Goal: Task Accomplishment & Management: Complete application form

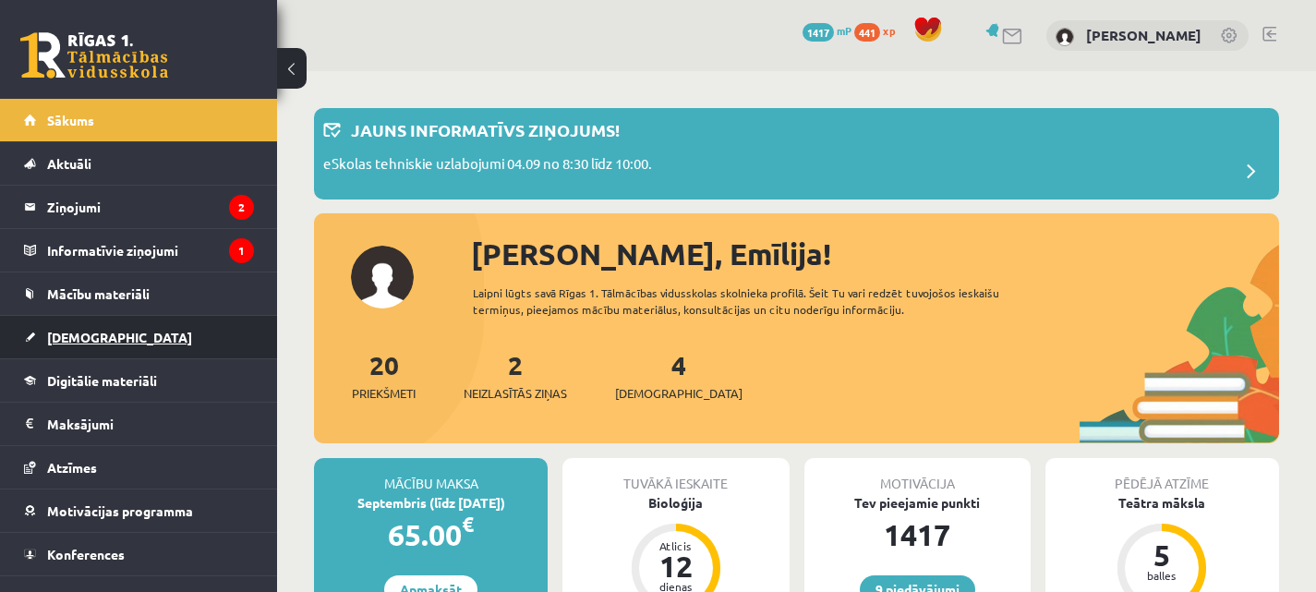
click at [69, 353] on link "[DEMOGRAPHIC_DATA]" at bounding box center [139, 337] width 230 height 42
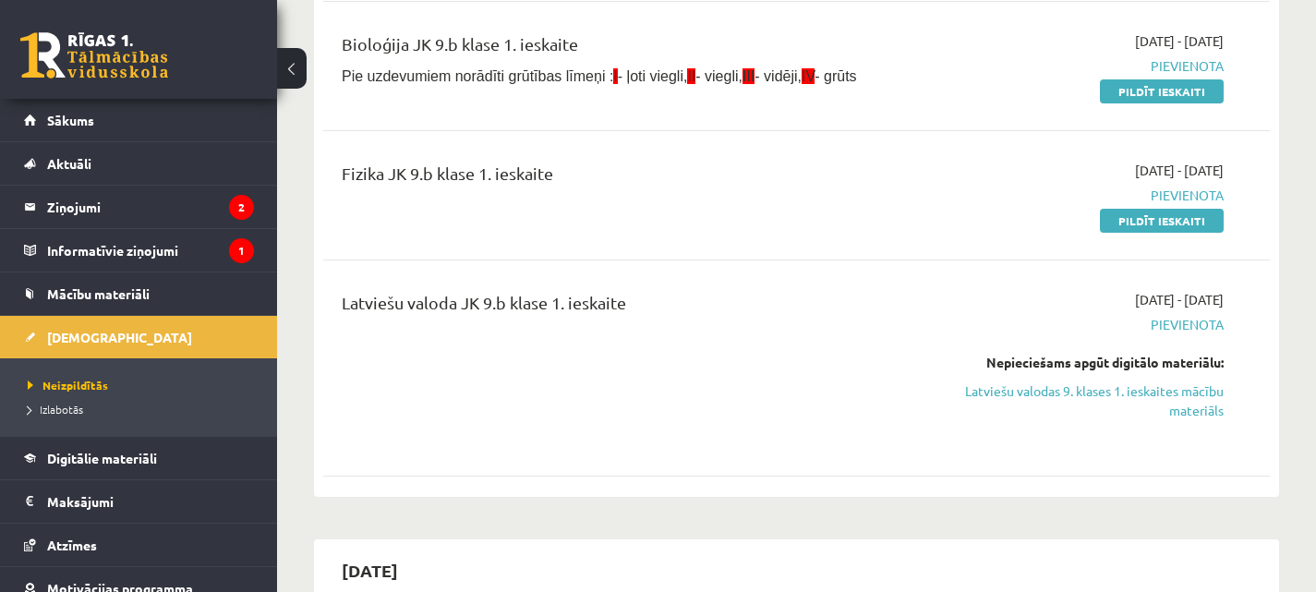
scroll to position [466, 0]
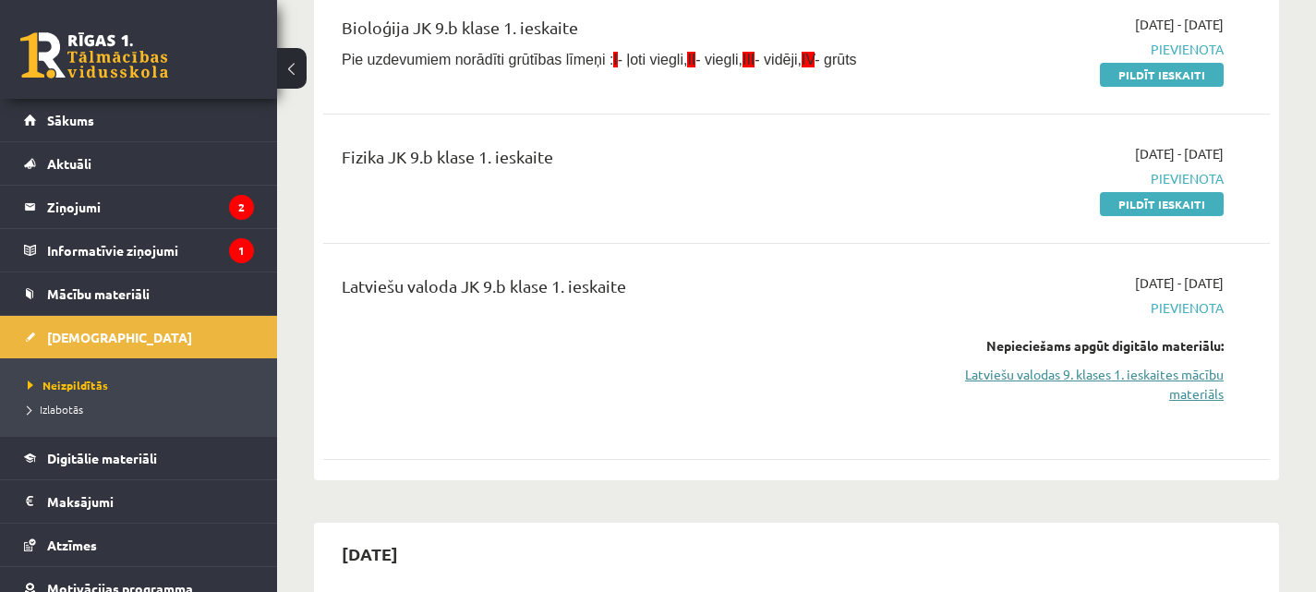
click at [1071, 365] on link "Latviešu valodas 9. klases 1. ieskaites mācību materiāls" at bounding box center [1086, 384] width 275 height 39
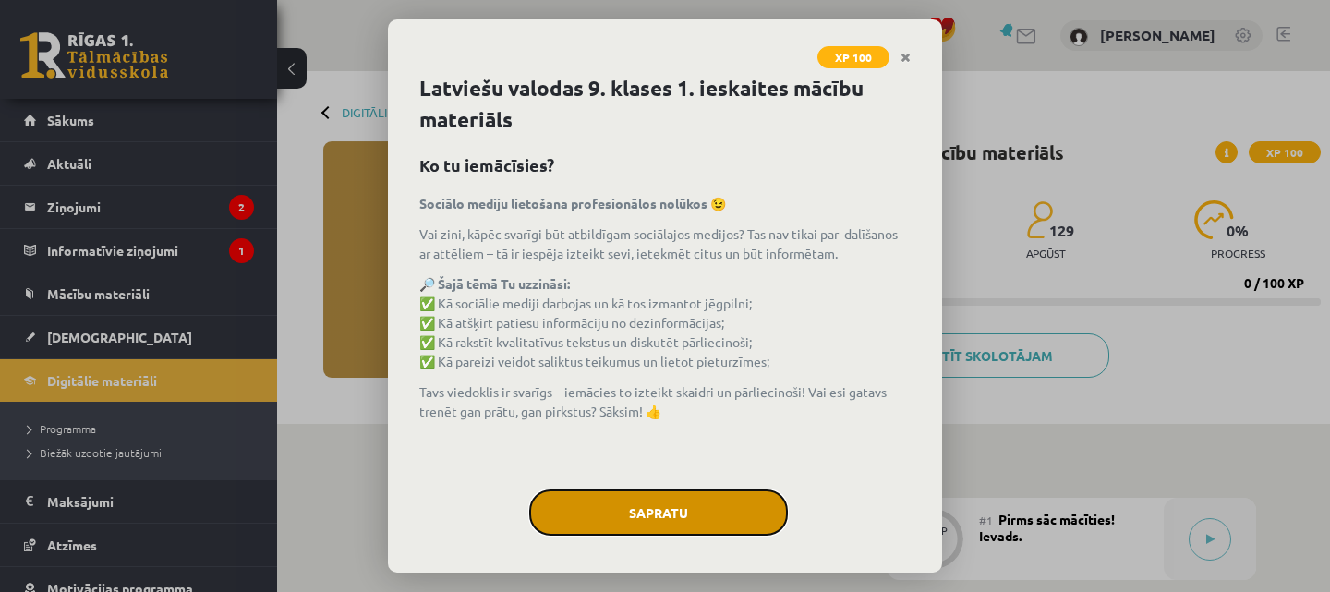
click at [700, 514] on button "Sapratu" at bounding box center [658, 513] width 259 height 46
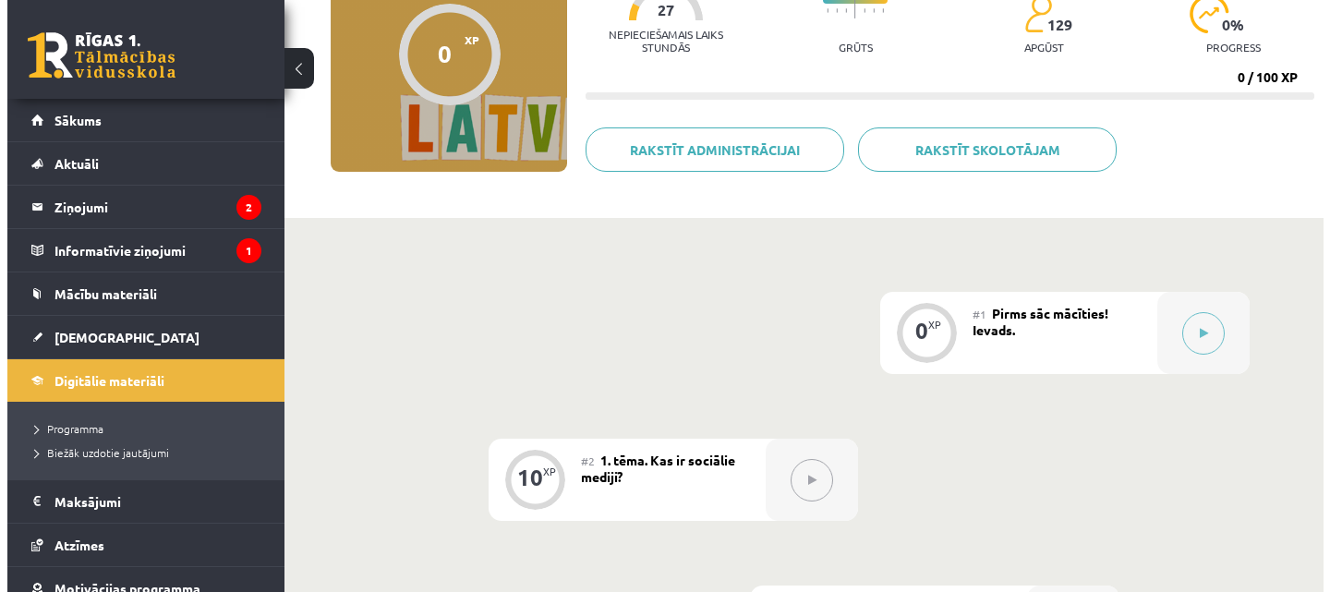
scroll to position [231, 0]
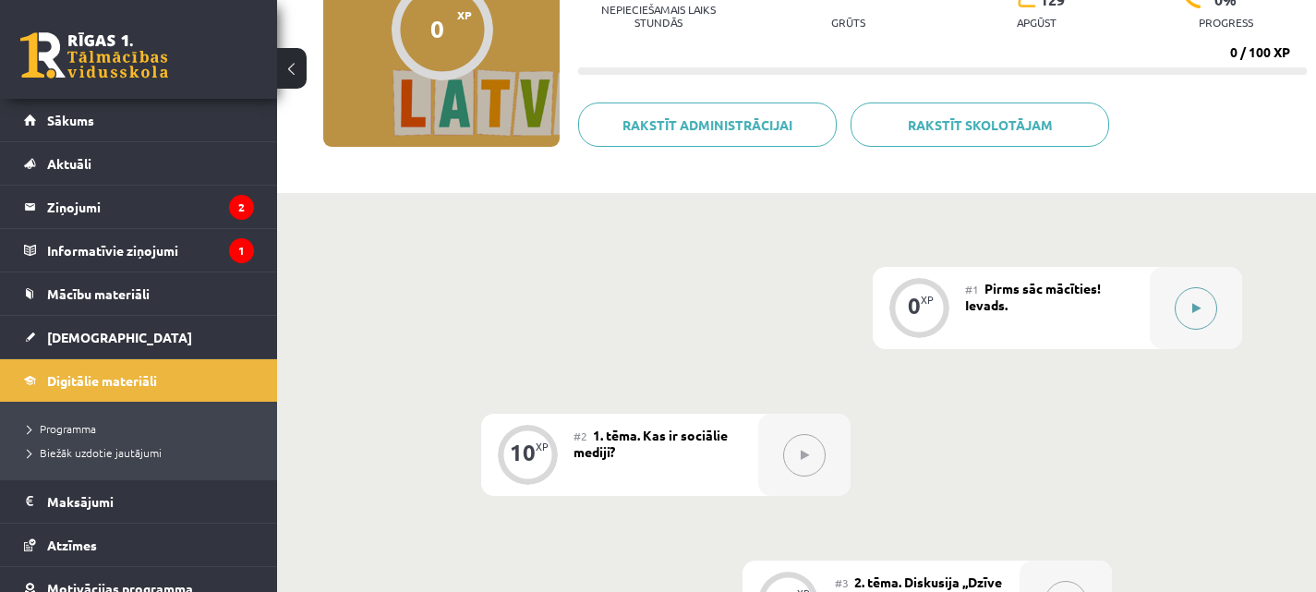
click at [1188, 301] on button at bounding box center [1196, 308] width 42 height 42
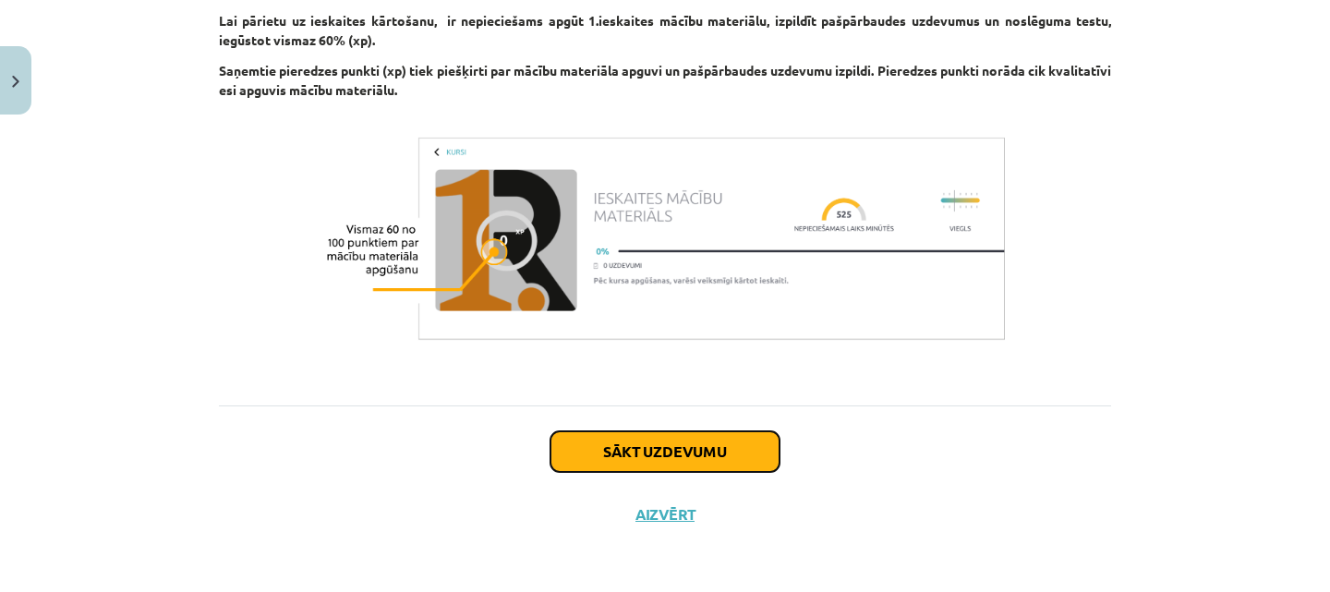
click at [700, 444] on button "Sākt uzdevumu" at bounding box center [665, 451] width 229 height 41
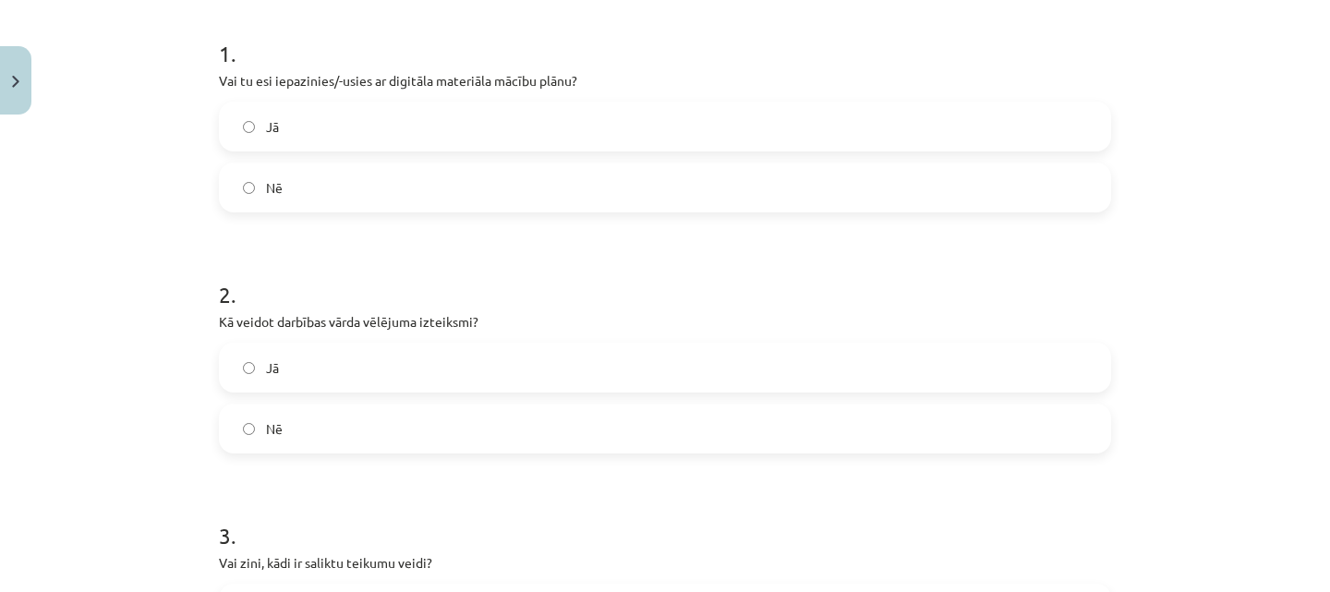
scroll to position [360, 0]
click at [587, 122] on label "Jā" at bounding box center [665, 126] width 889 height 46
click at [446, 369] on label "Jā" at bounding box center [665, 367] width 889 height 46
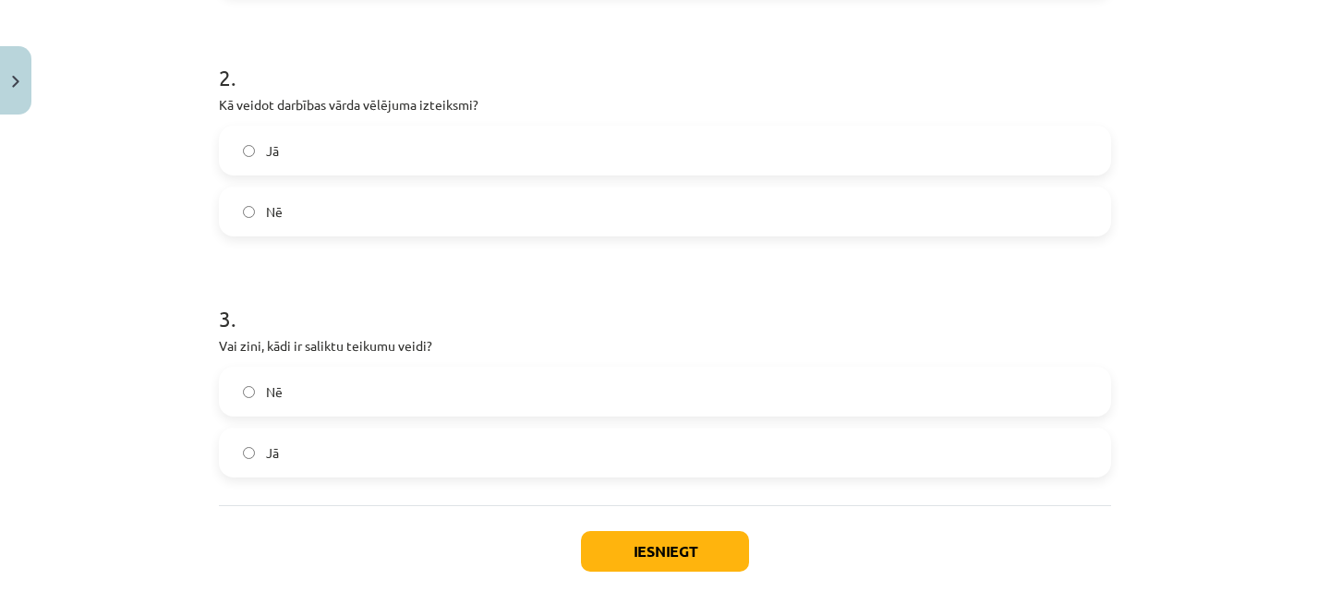
scroll to position [577, 0]
click at [466, 392] on label "Nē" at bounding box center [665, 391] width 889 height 46
click at [445, 434] on label "Jā" at bounding box center [665, 452] width 889 height 46
click at [617, 544] on button "Iesniegt" at bounding box center [665, 550] width 168 height 41
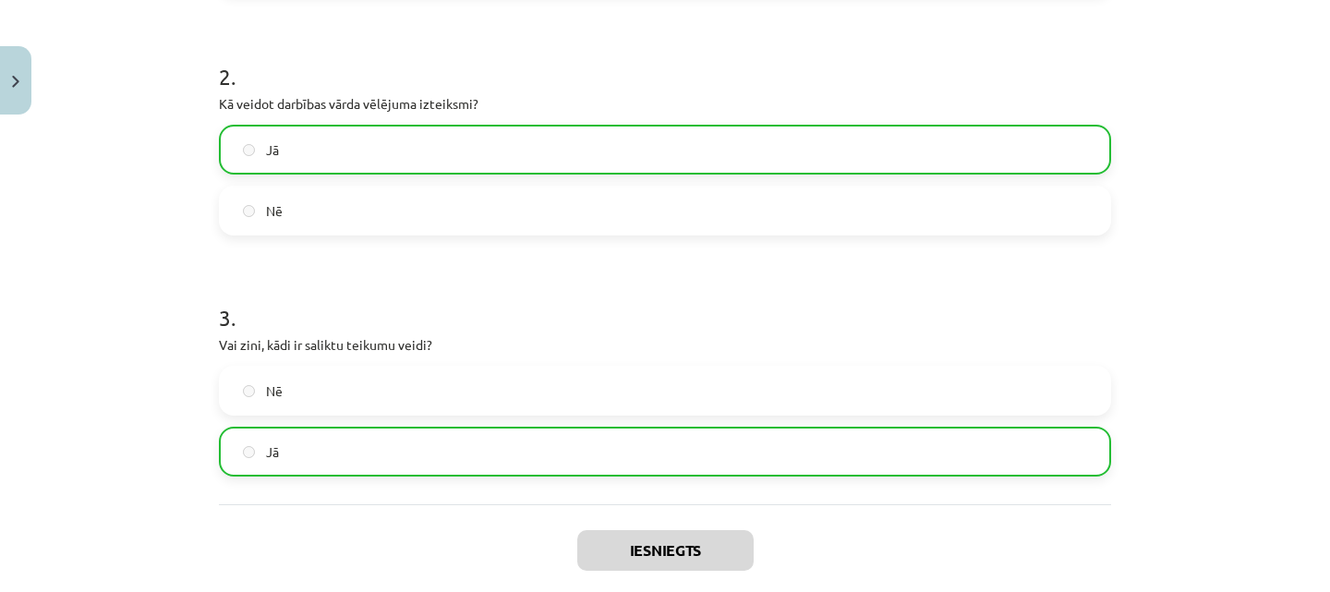
scroll to position [734, 0]
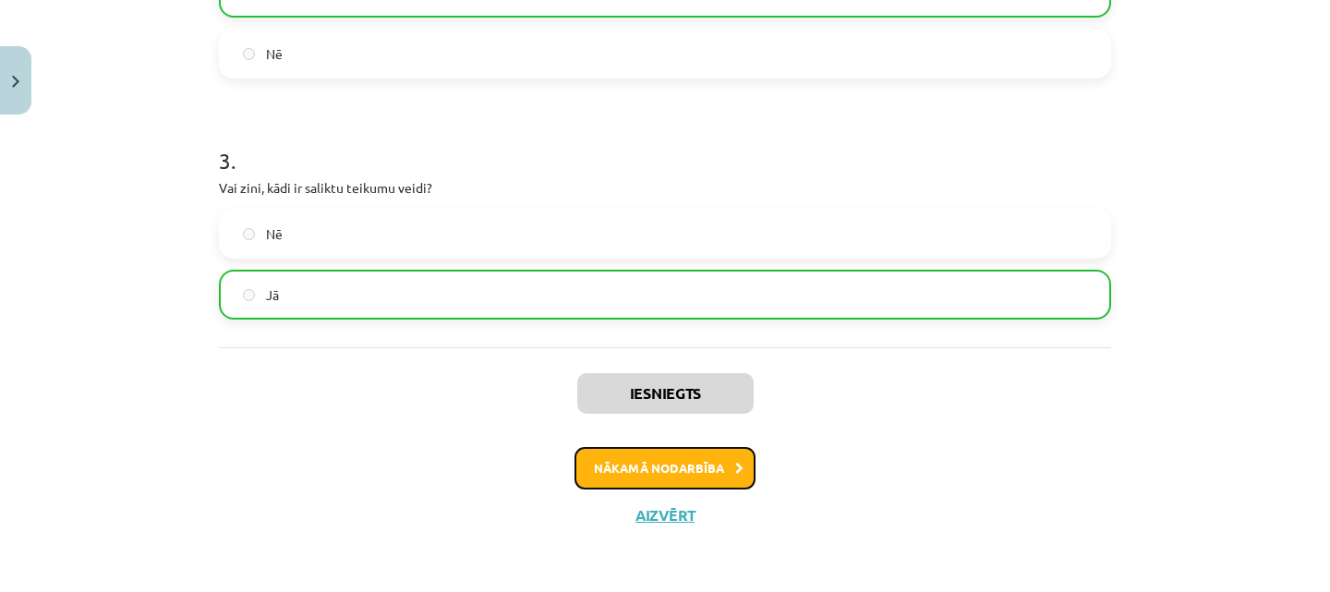
click at [674, 468] on button "Nākamā nodarbība" at bounding box center [665, 468] width 181 height 42
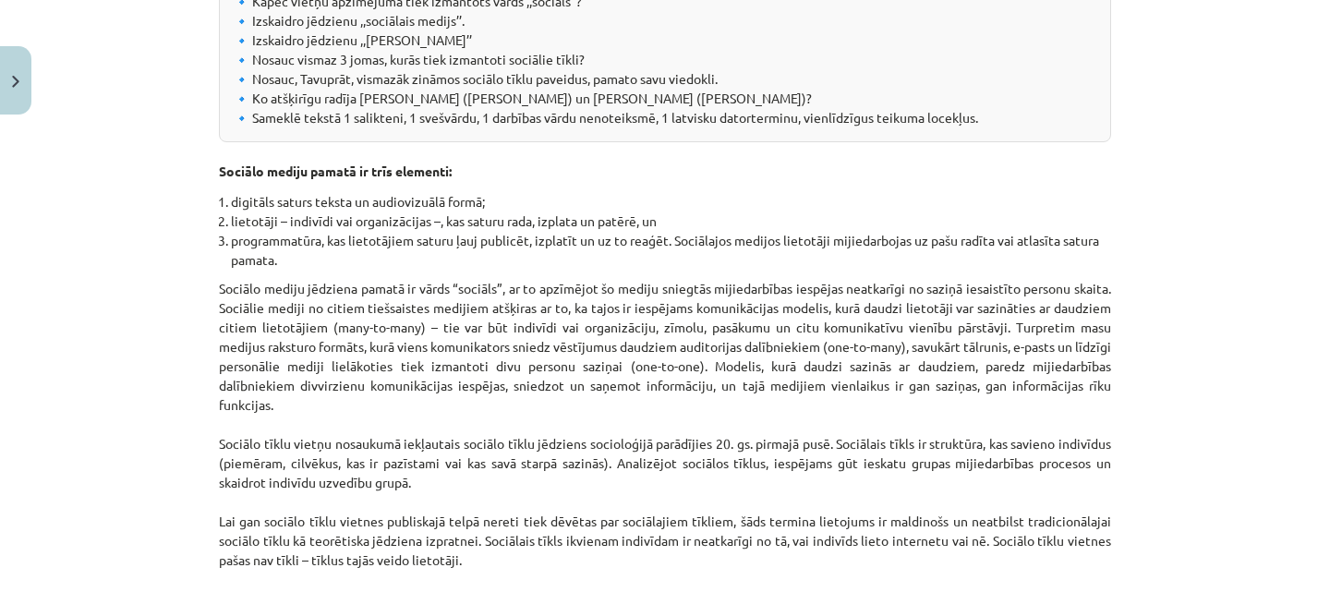
scroll to position [550, 0]
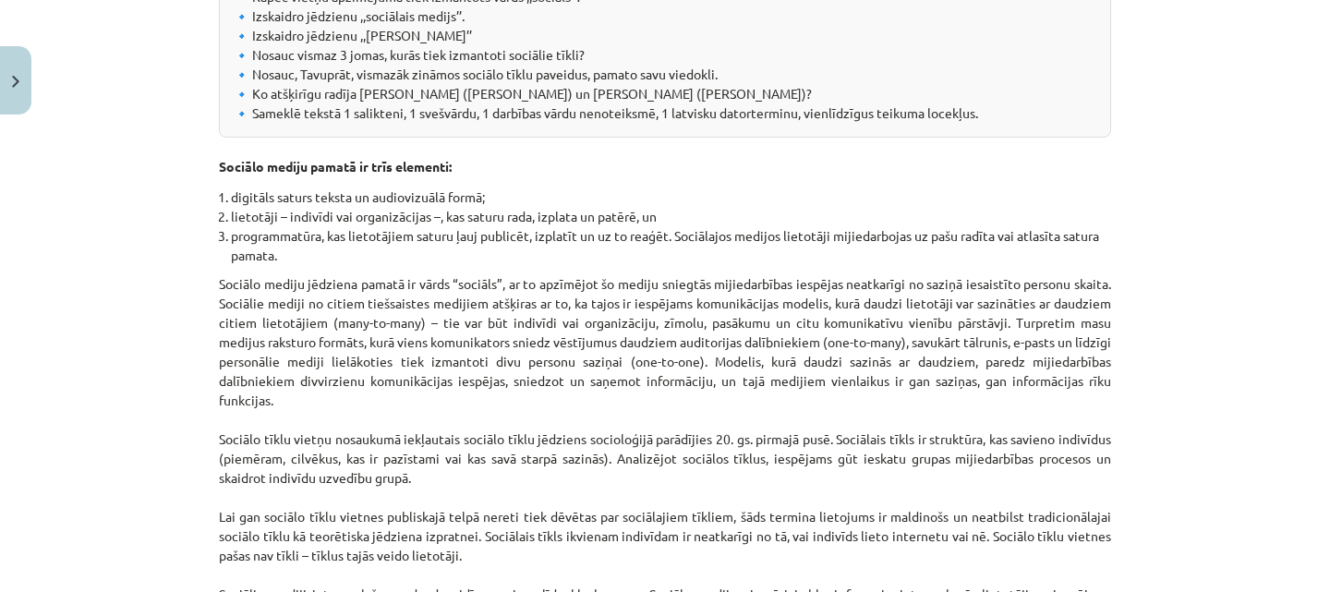
drag, startPoint x: 674, startPoint y: 468, endPoint x: 32, endPoint y: 334, distance: 655.8
click at [32, 334] on div "Mācību tēma: Latviešu valodas 9. klases 1. ieskaites mācību materiāls #2 1. tēm…" at bounding box center [665, 296] width 1330 height 592
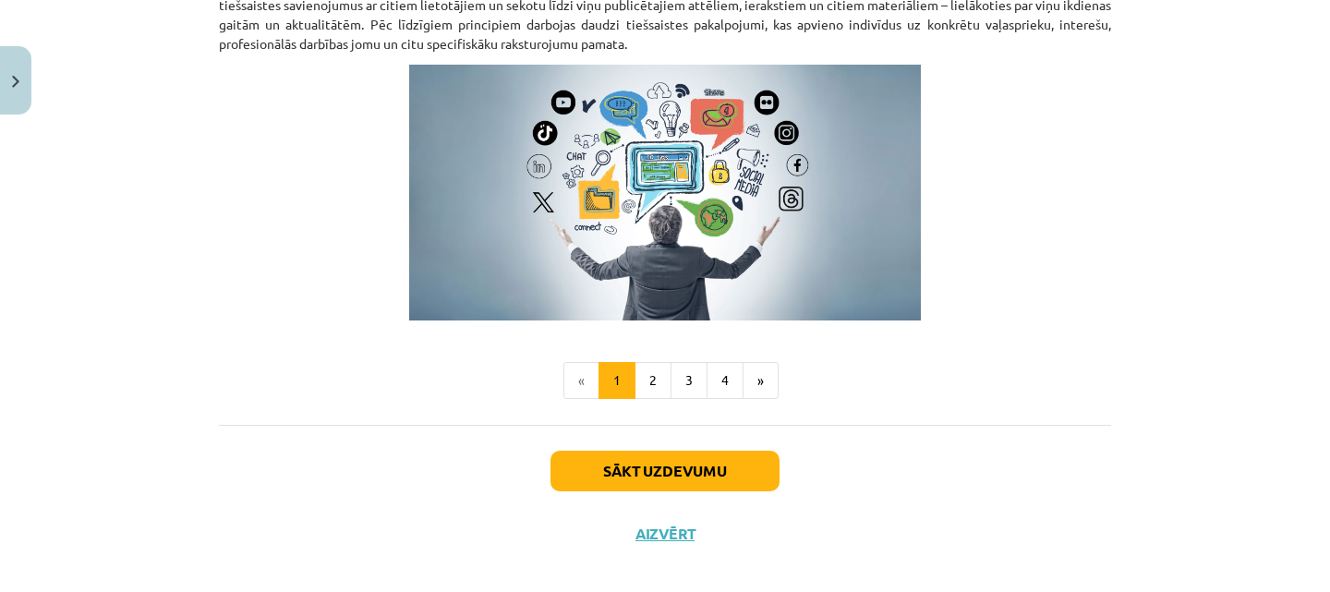
scroll to position [1312, 0]
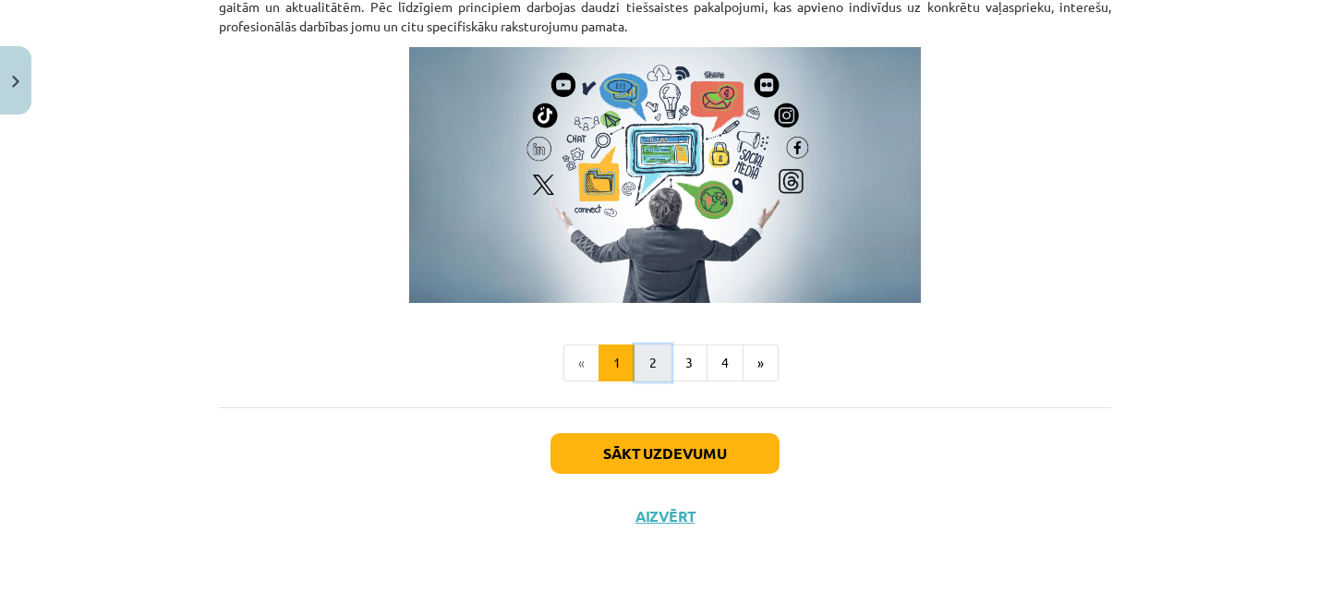
click at [650, 361] on button "2" at bounding box center [653, 363] width 37 height 37
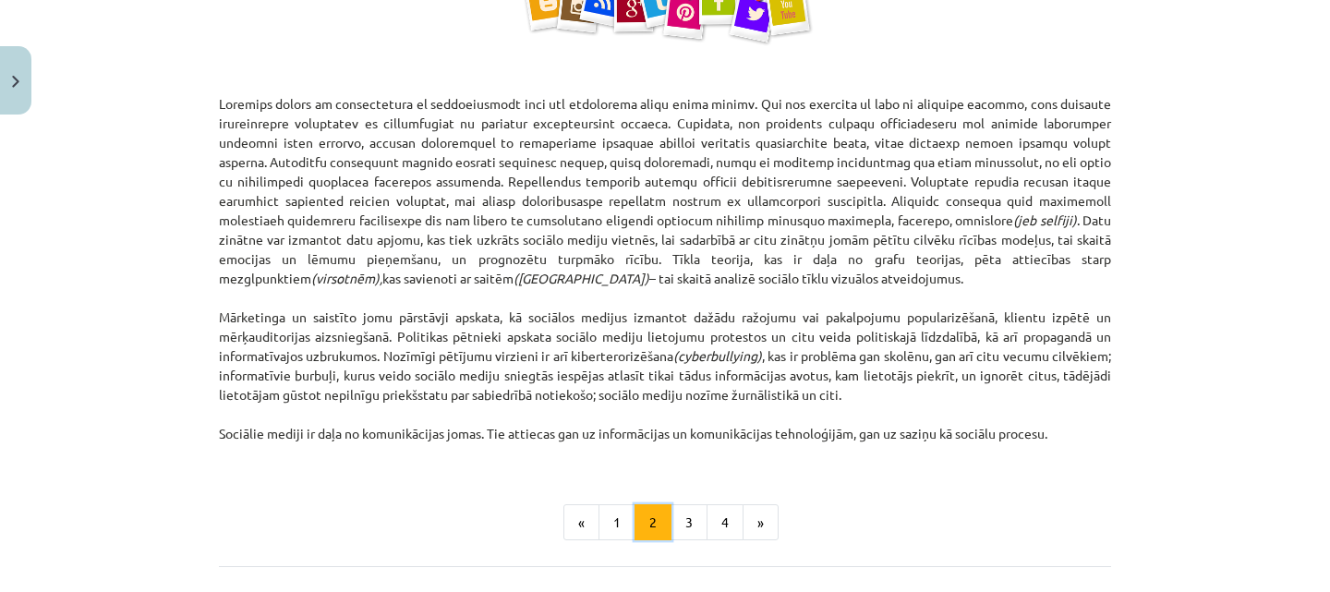
scroll to position [1102, 0]
click at [680, 505] on button "3" at bounding box center [689, 521] width 37 height 37
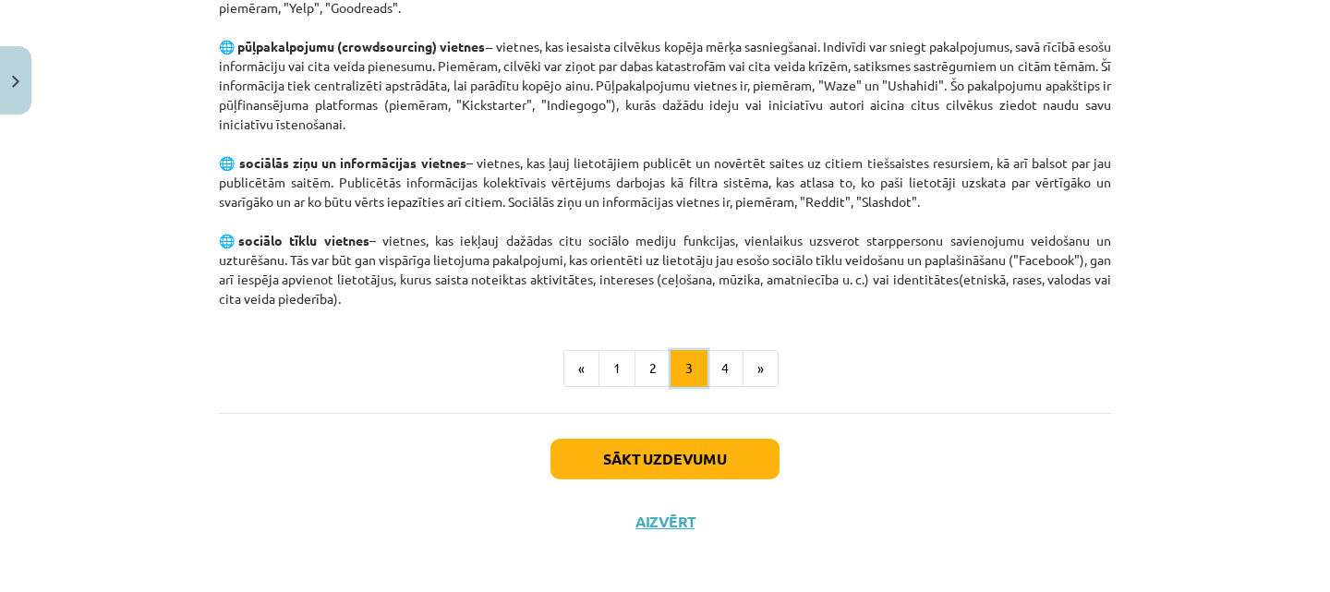
scroll to position [1341, 0]
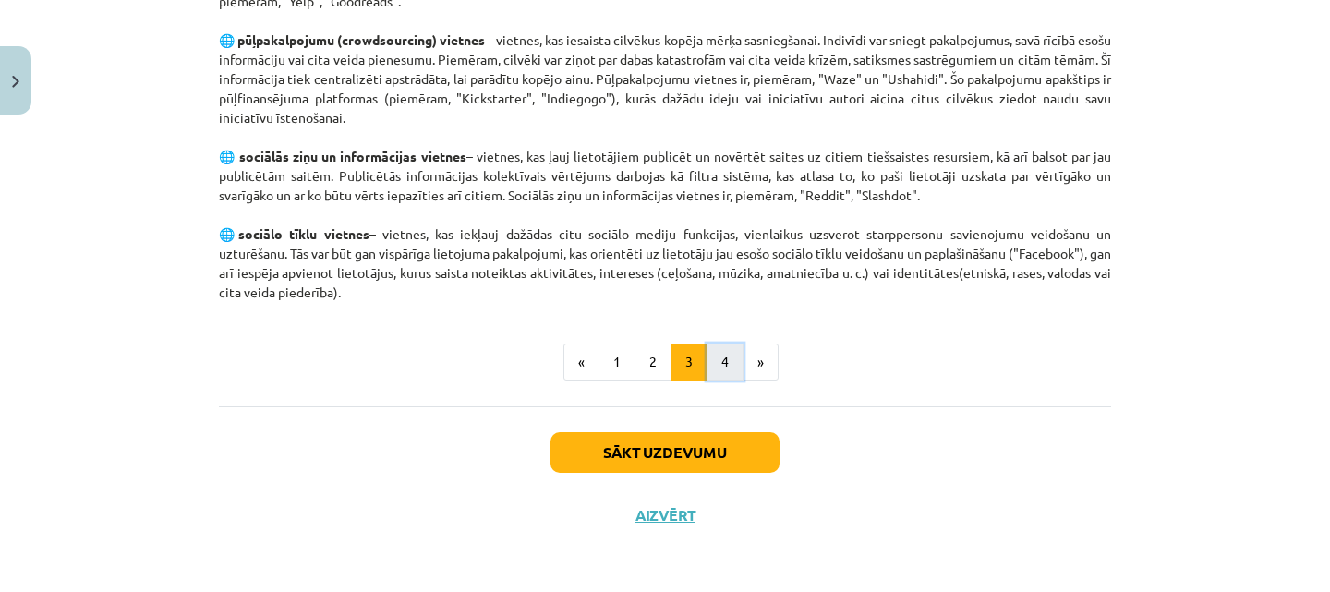
click at [720, 365] on button "4" at bounding box center [725, 362] width 37 height 37
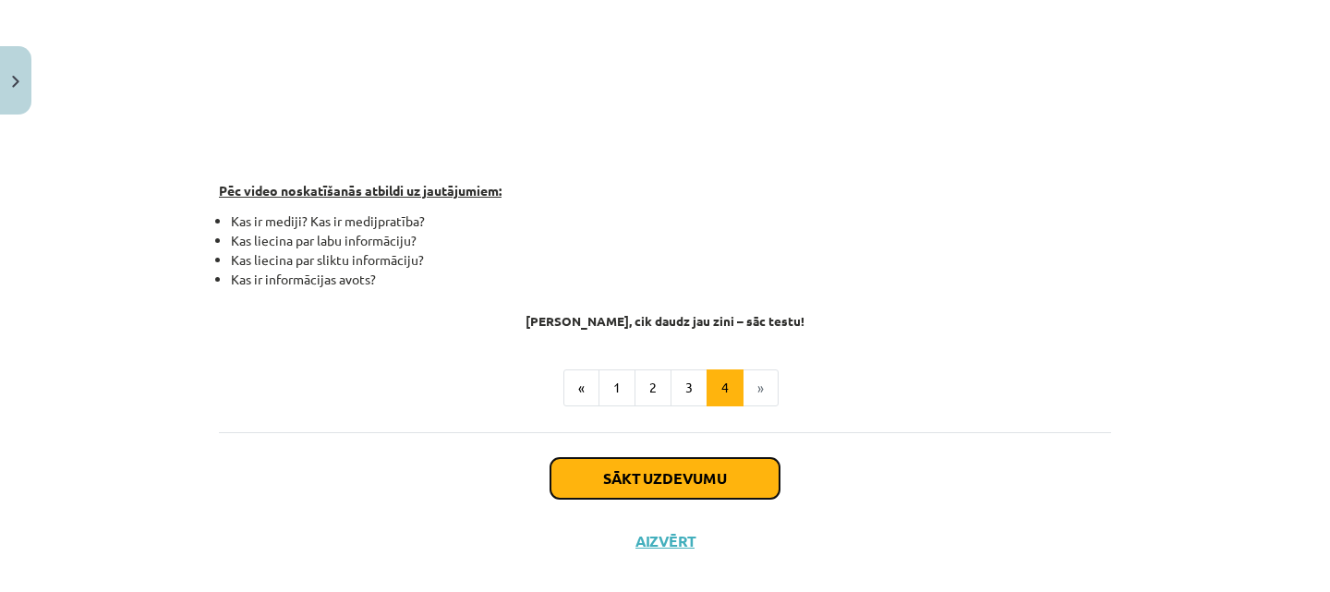
click at [692, 475] on button "Sākt uzdevumu" at bounding box center [665, 478] width 229 height 41
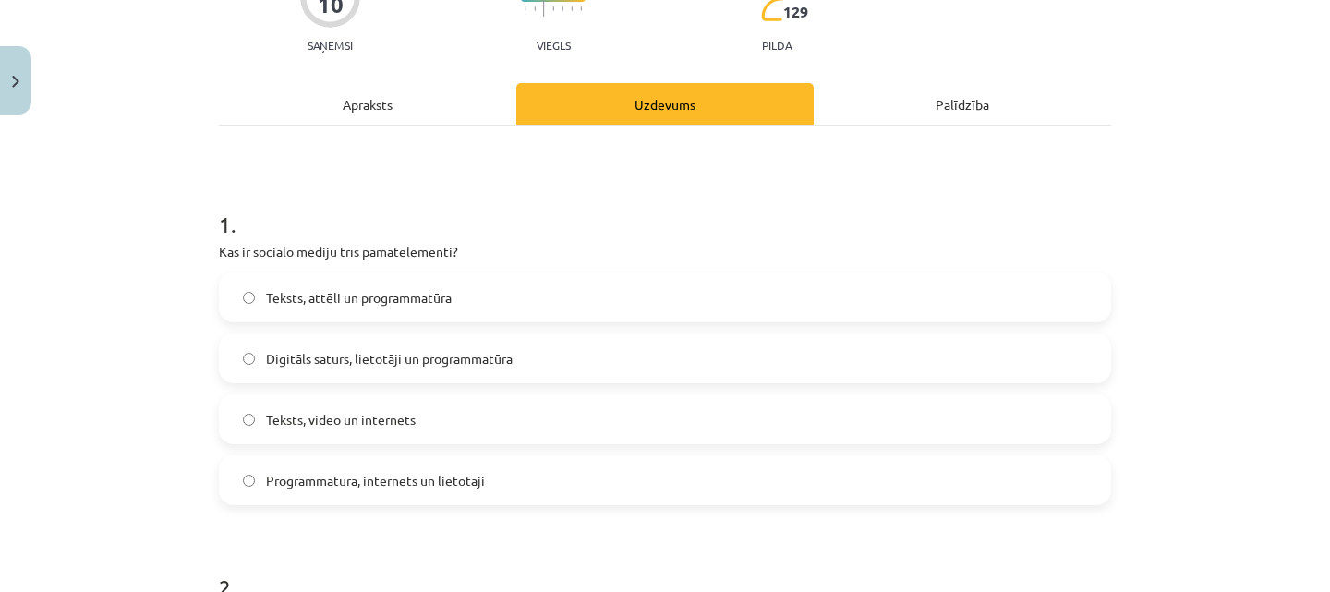
scroll to position [247, 0]
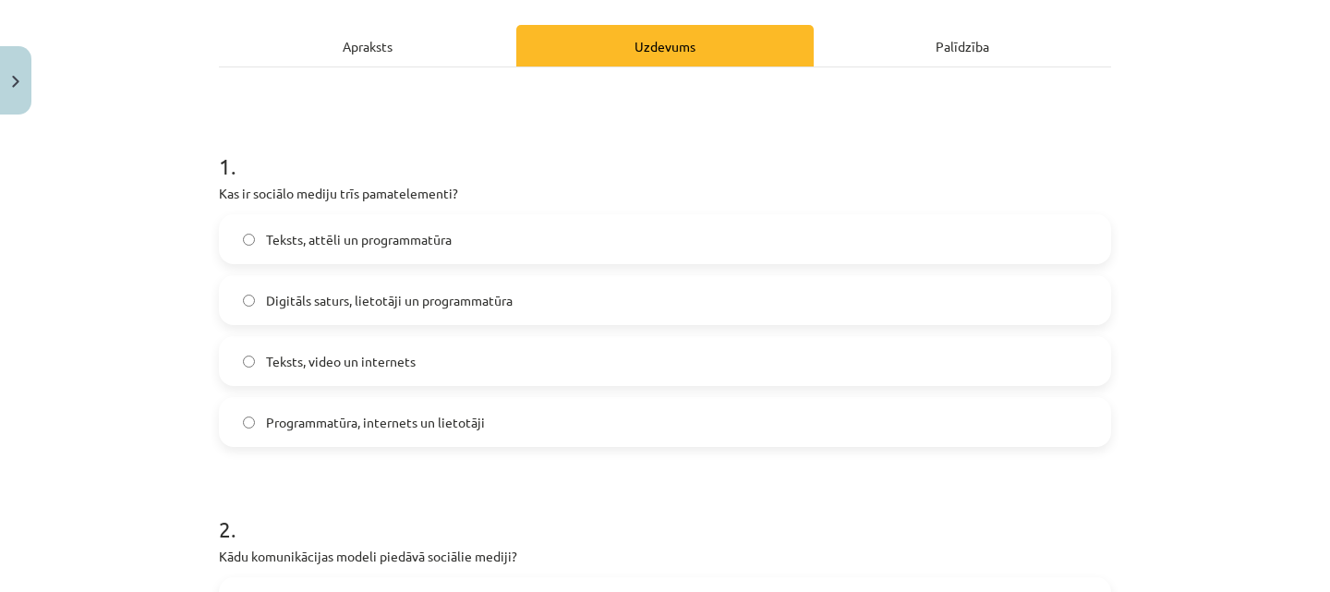
click at [660, 320] on label "Digitāls saturs, lietotāji un programmatūra" at bounding box center [665, 300] width 889 height 46
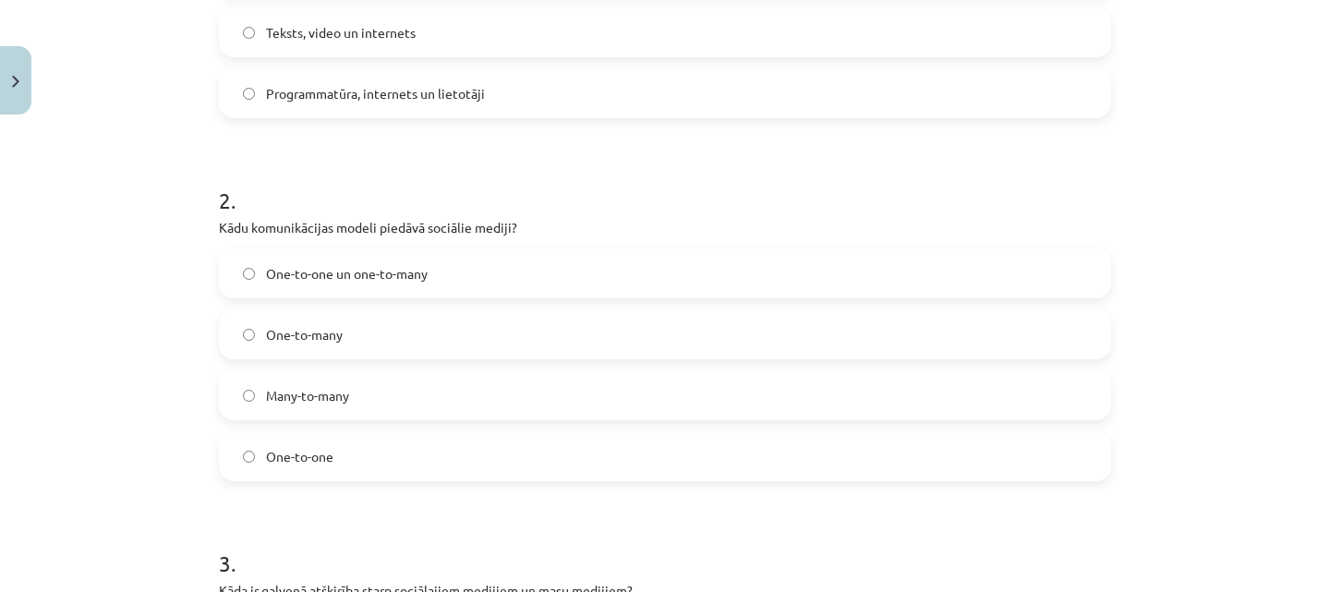
scroll to position [577, 0]
click at [574, 402] on label "Many-to-many" at bounding box center [665, 393] width 889 height 46
click at [541, 252] on label "One-to-one un one-to-many" at bounding box center [665, 271] width 889 height 46
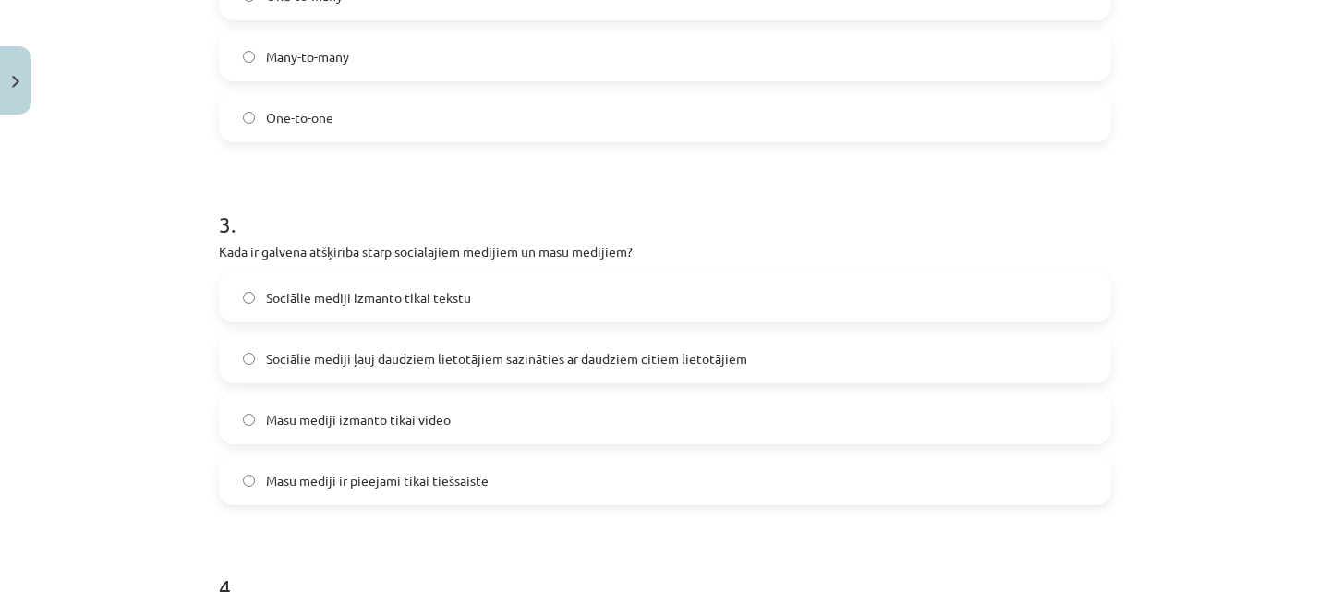
scroll to position [915, 0]
click at [545, 367] on label "Sociālie mediji ļauj daudziem lietotājiem sazināties ar daudziem citiem lietotā…" at bounding box center [665, 357] width 889 height 46
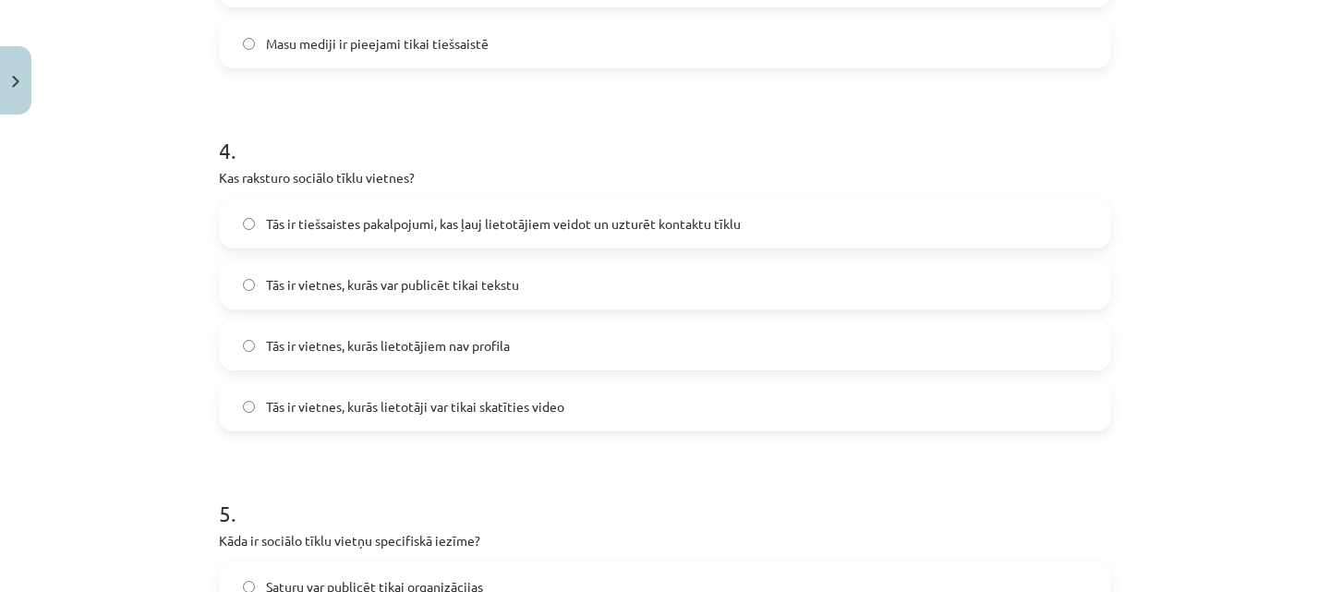
scroll to position [1355, 0]
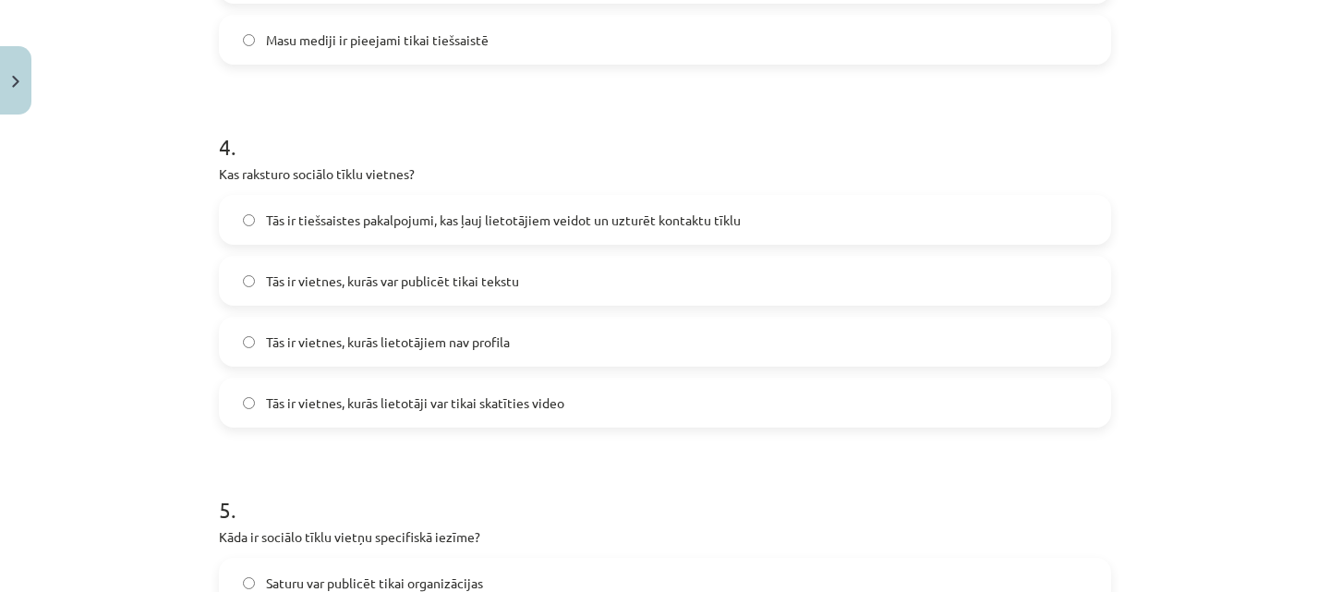
click at [575, 223] on span "Tās ir tiešsaistes pakalpojumi, kas ļauj lietotājiem veidot un uzturēt kontaktu…" at bounding box center [503, 220] width 475 height 19
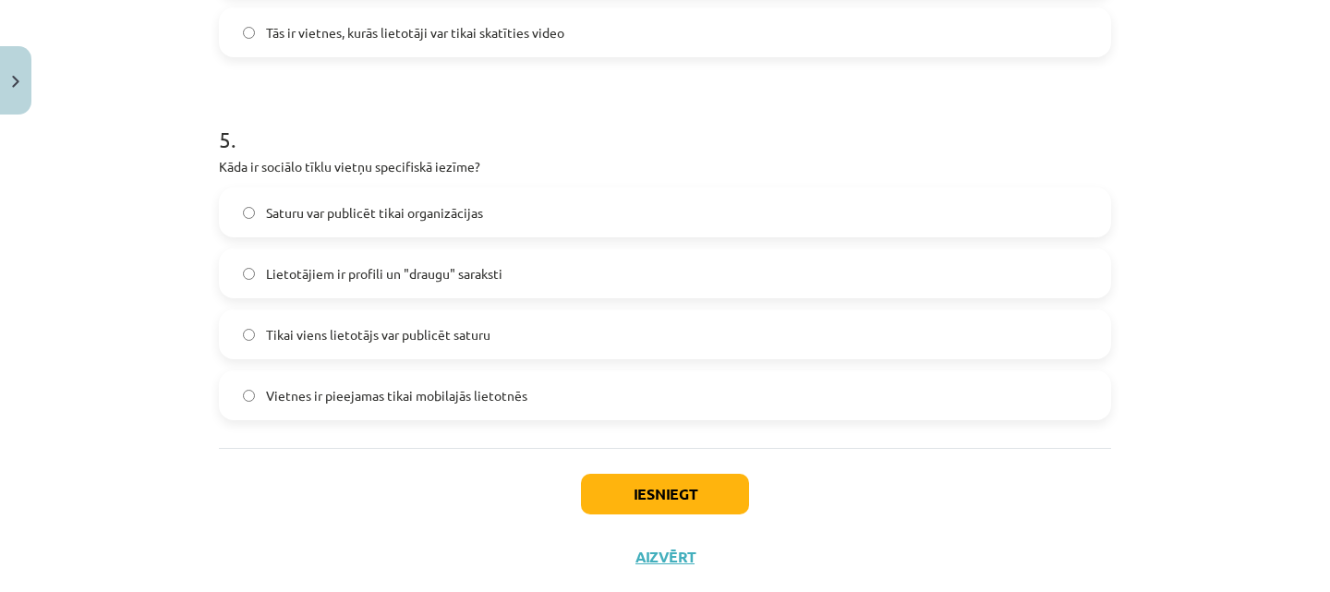
scroll to position [1726, 0]
click at [563, 284] on label "Lietotājiem ir profili un "draugu" saraksti" at bounding box center [665, 272] width 889 height 46
click at [654, 490] on button "Iesniegt" at bounding box center [665, 493] width 168 height 41
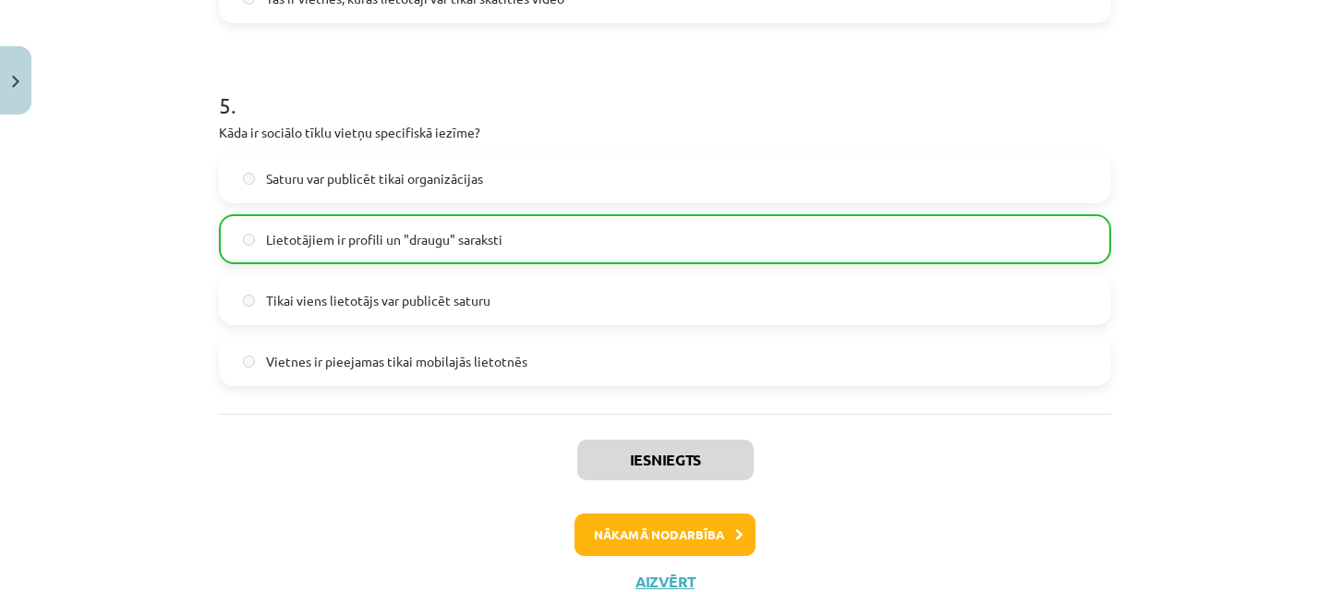
scroll to position [1826, 0]
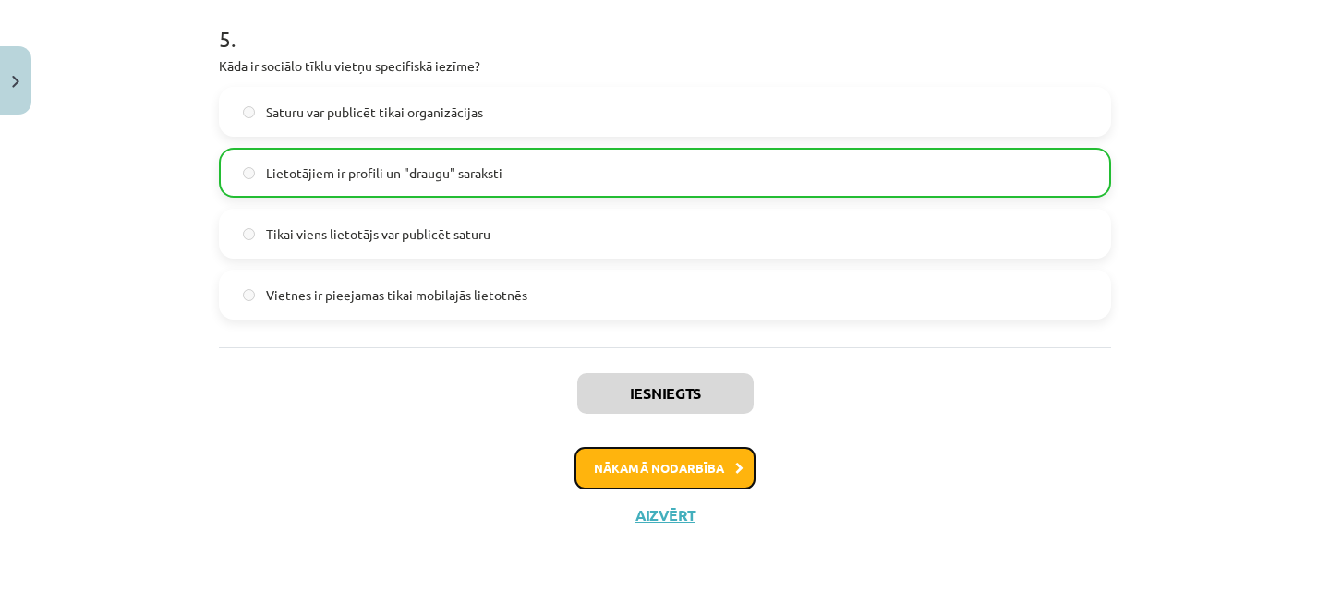
click at [686, 480] on button "Nākamā nodarbība" at bounding box center [665, 468] width 181 height 42
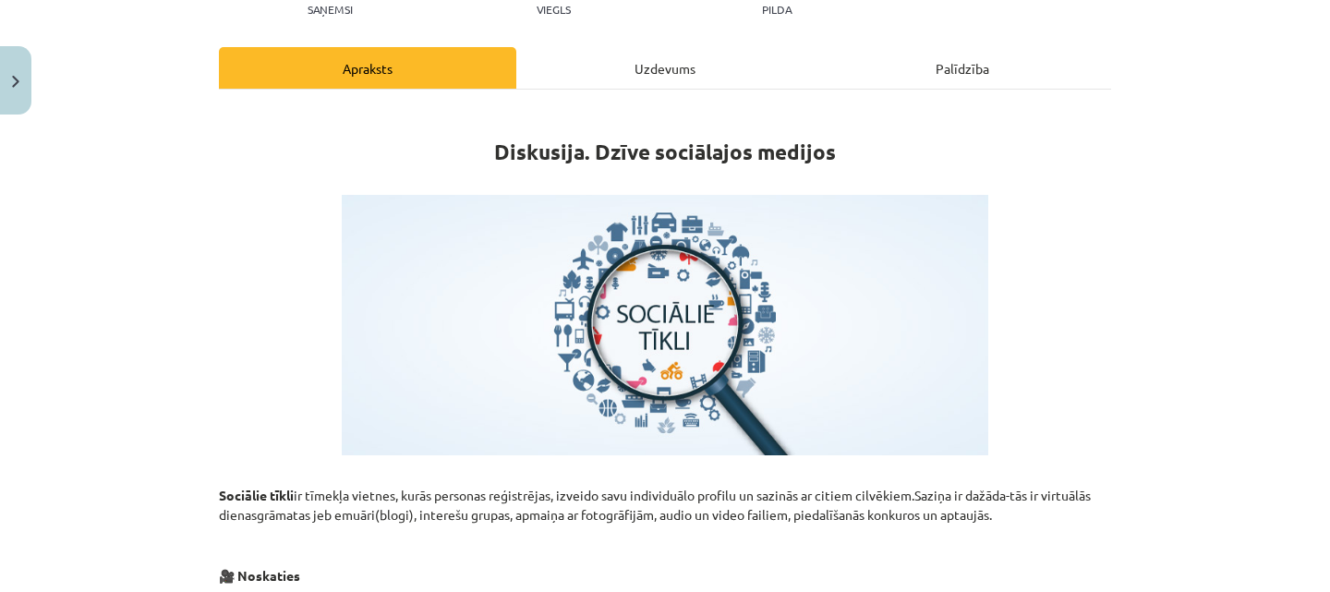
scroll to position [46, 0]
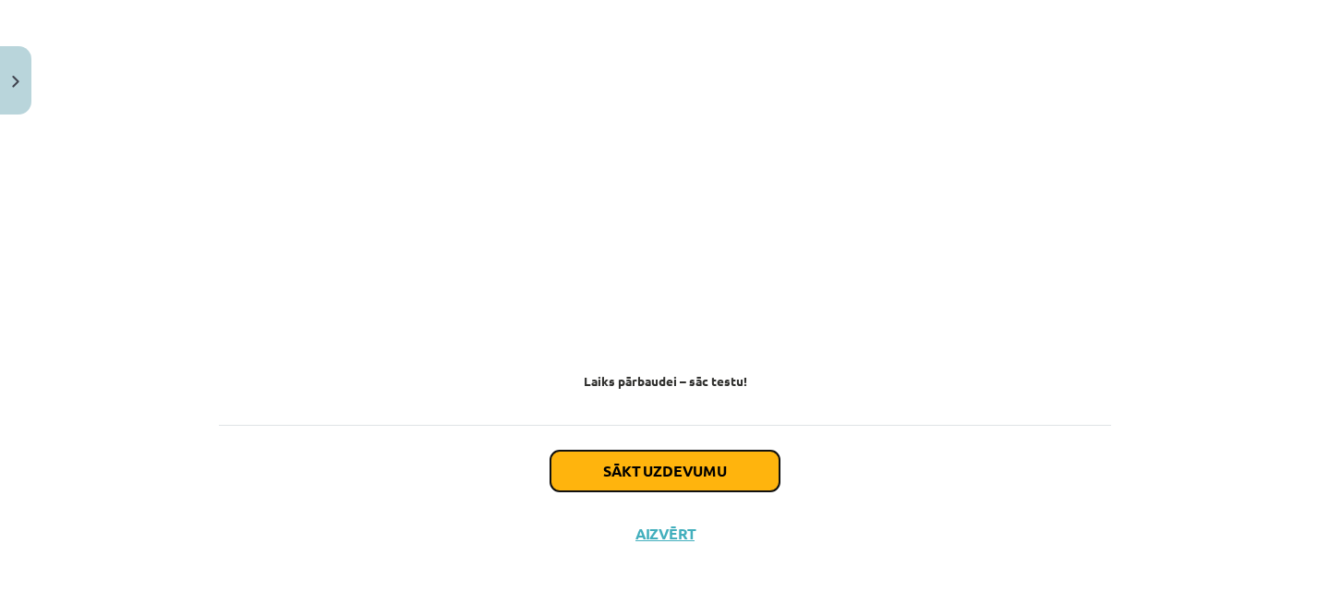
click at [684, 451] on button "Sākt uzdevumu" at bounding box center [665, 471] width 229 height 41
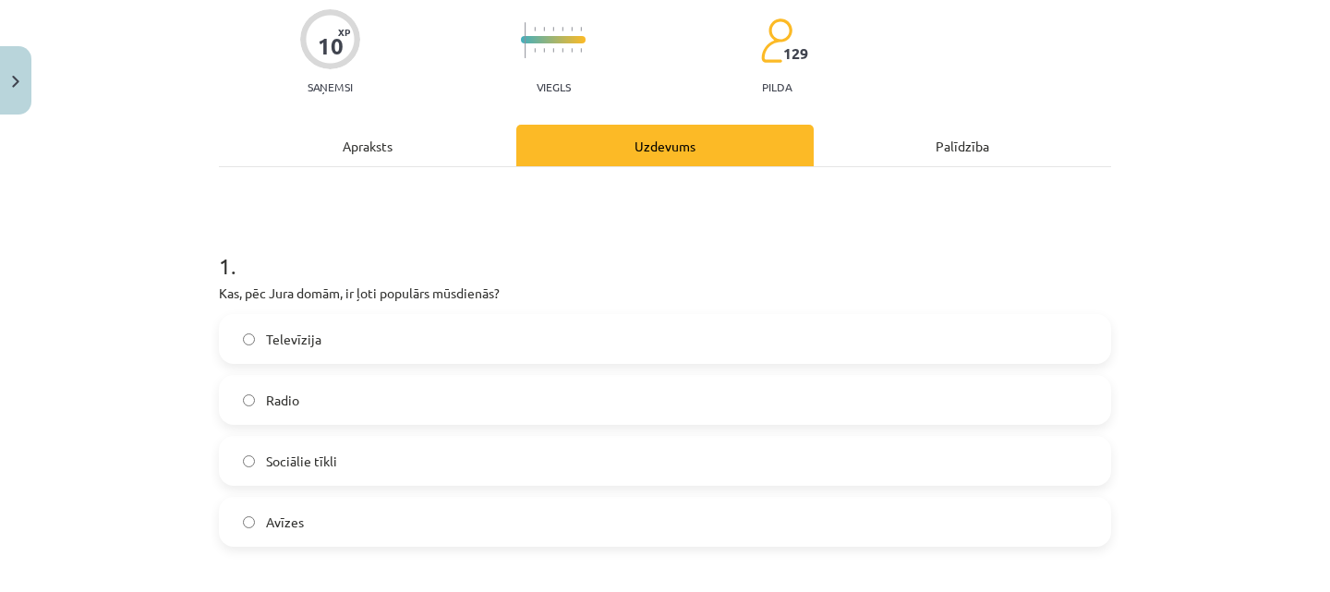
scroll to position [149, 0]
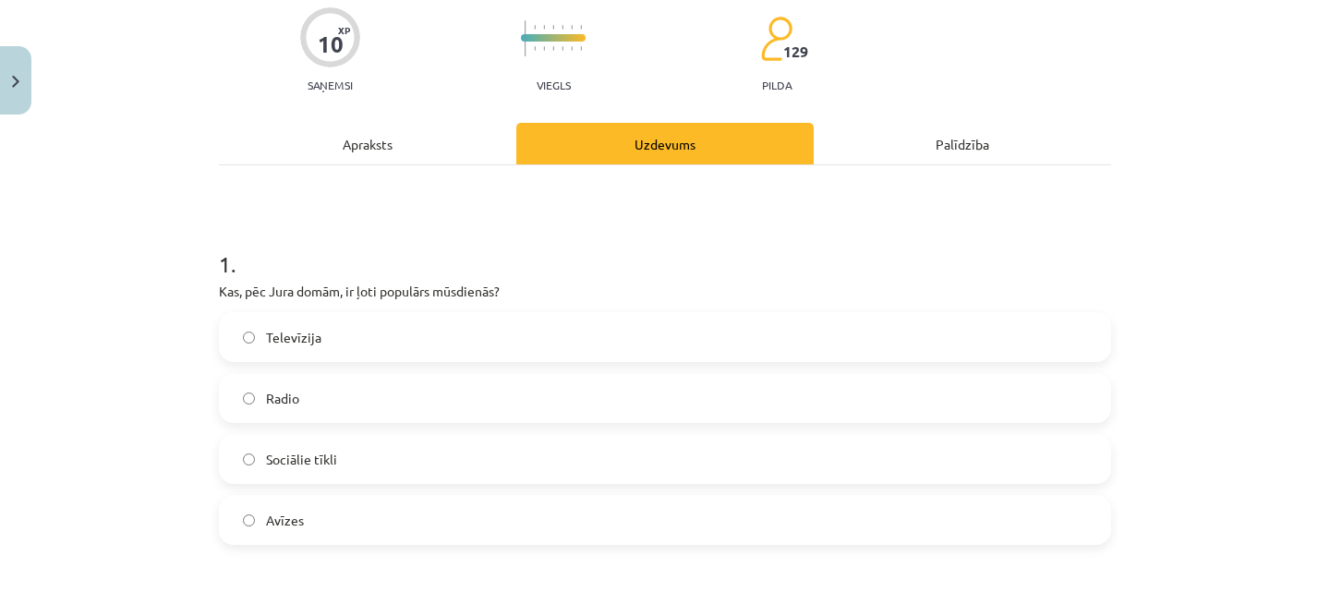
click at [430, 139] on div "Apraksts" at bounding box center [367, 144] width 297 height 42
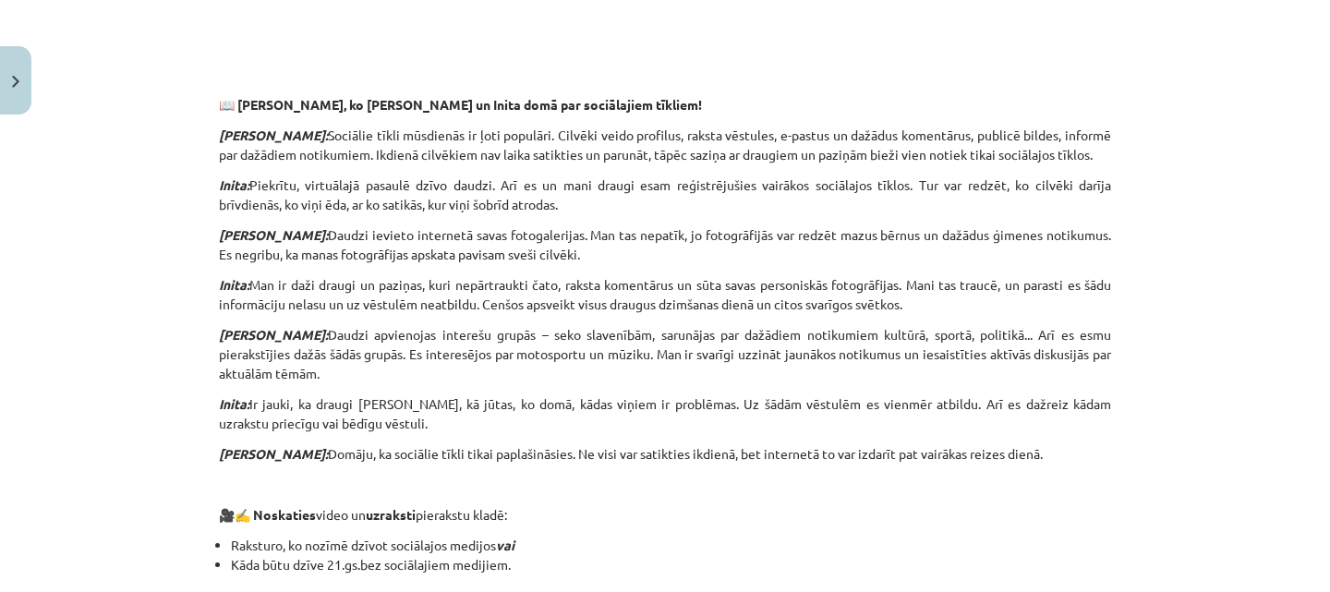
scroll to position [1154, 0]
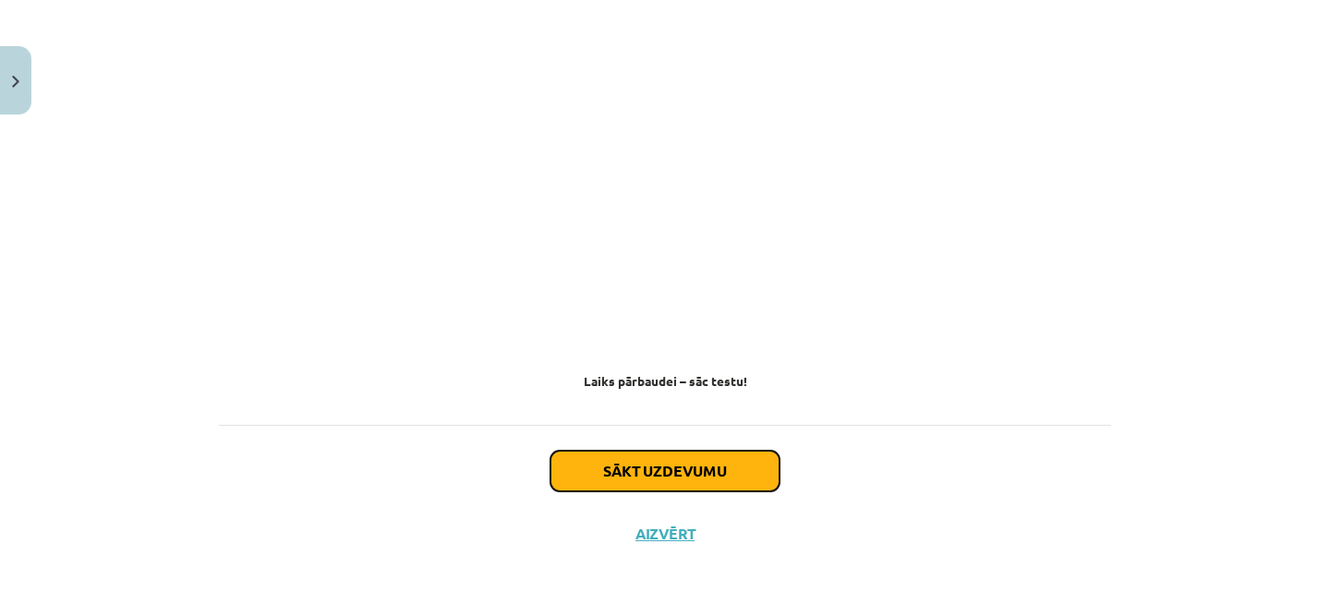
click at [643, 469] on button "Sākt uzdevumu" at bounding box center [665, 471] width 229 height 41
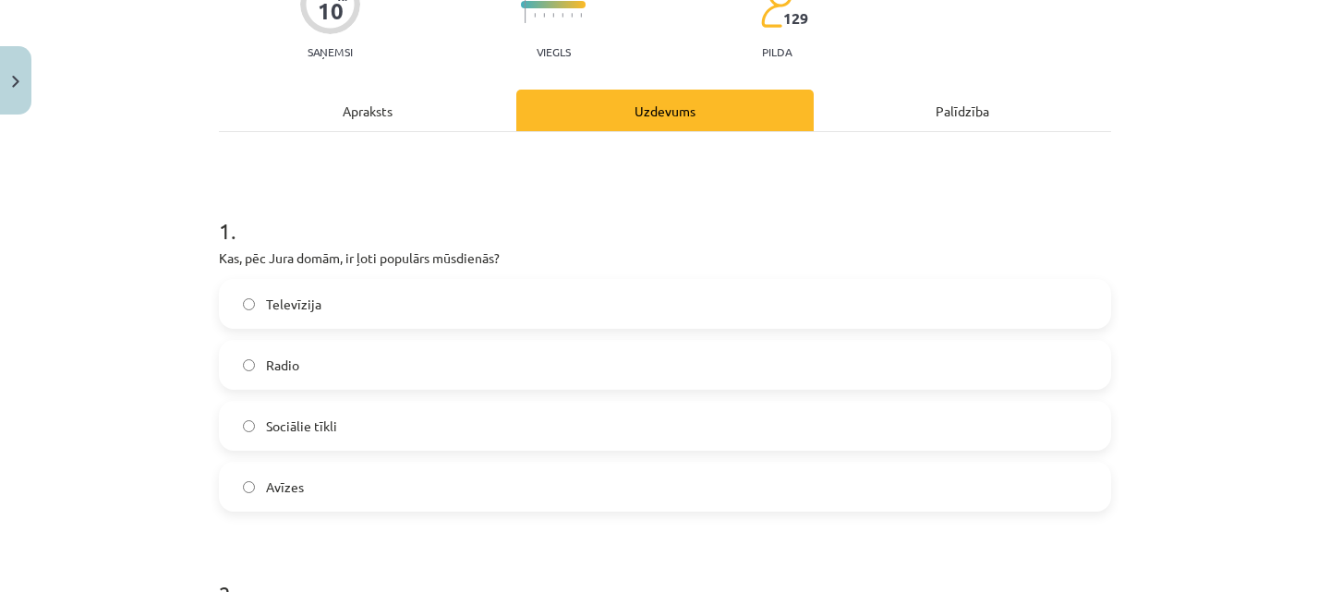
scroll to position [239, 0]
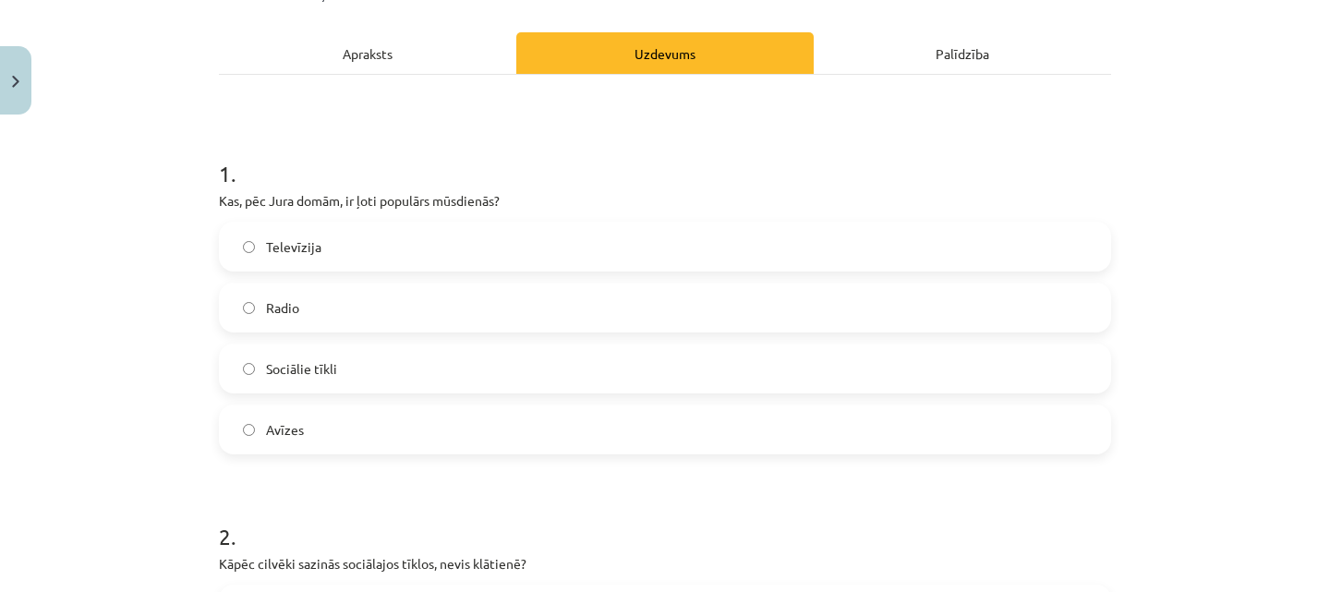
click at [563, 363] on label "Sociālie tīkli" at bounding box center [665, 368] width 889 height 46
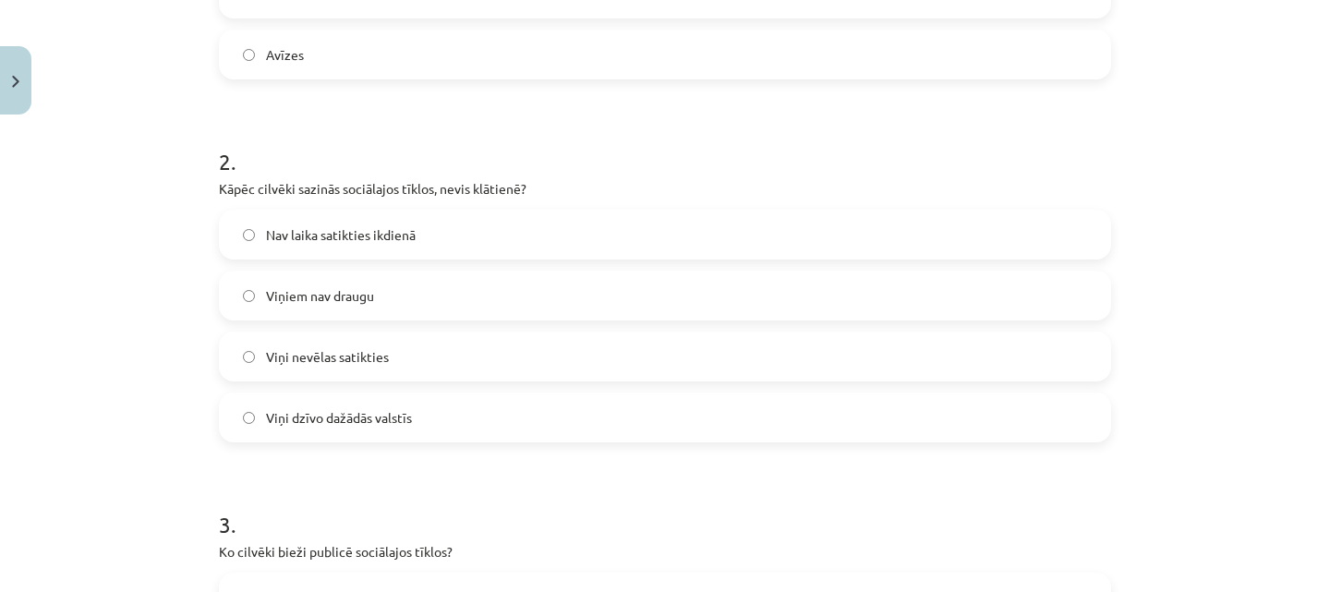
scroll to position [623, 0]
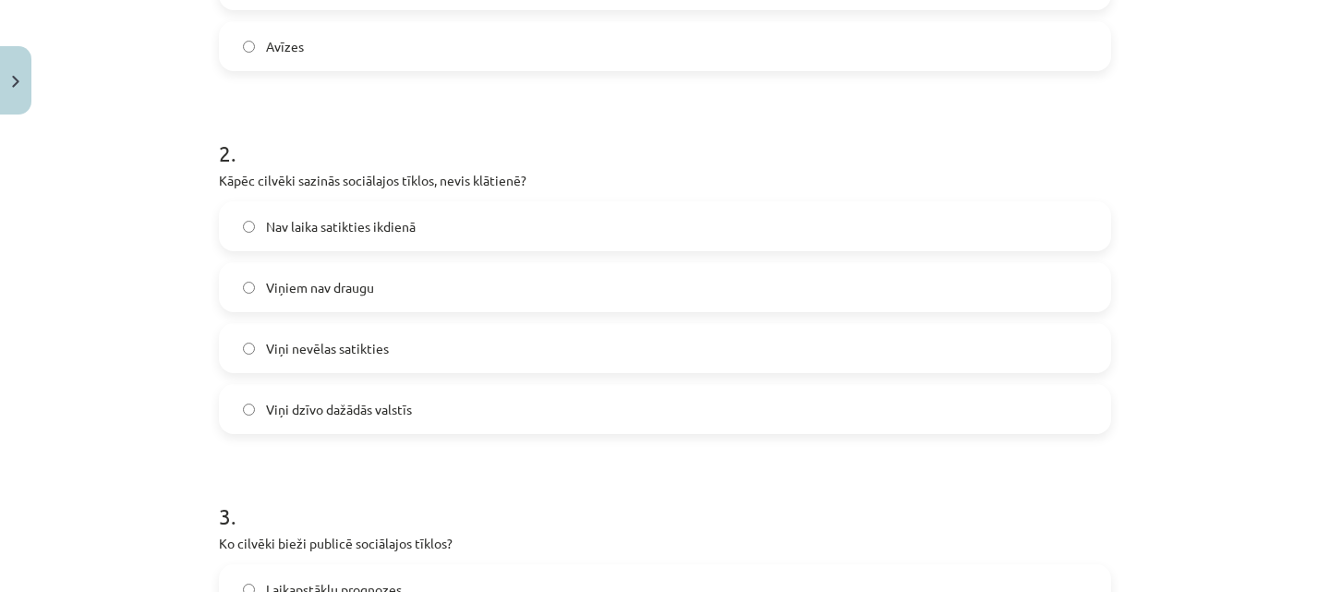
click at [533, 211] on label "Nav laika satikties ikdienā" at bounding box center [665, 226] width 889 height 46
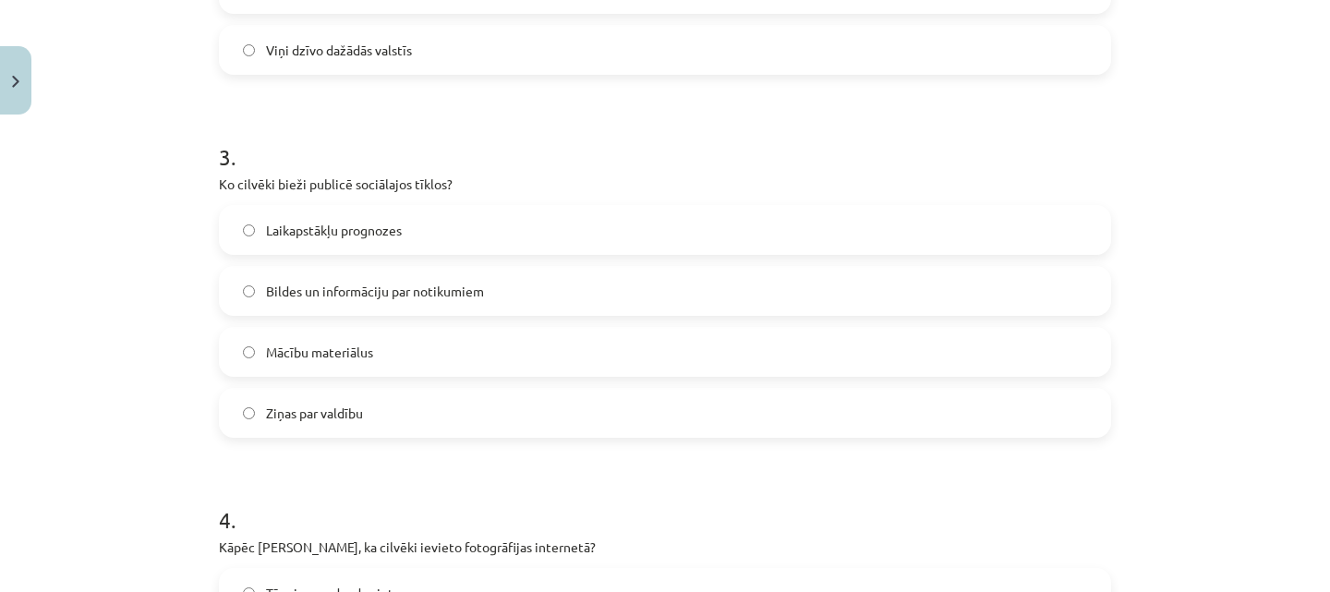
scroll to position [983, 0]
click at [520, 316] on div "Laikapstākļu prognozes Bildes un informāciju par notikumiem Mācību materiālus Z…" at bounding box center [665, 320] width 892 height 233
click at [520, 306] on label "Bildes un informāciju par notikumiem" at bounding box center [665, 290] width 889 height 46
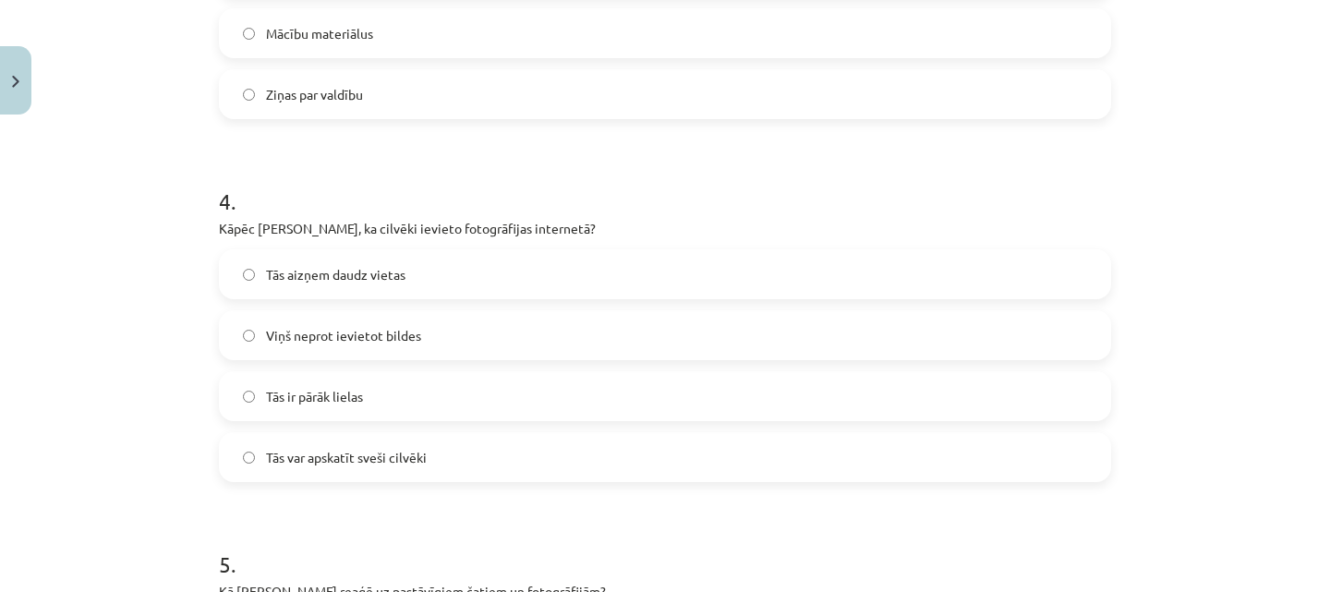
scroll to position [1301, 0]
click at [472, 452] on label "Tās var apskatīt sveši cilvēki" at bounding box center [665, 456] width 889 height 46
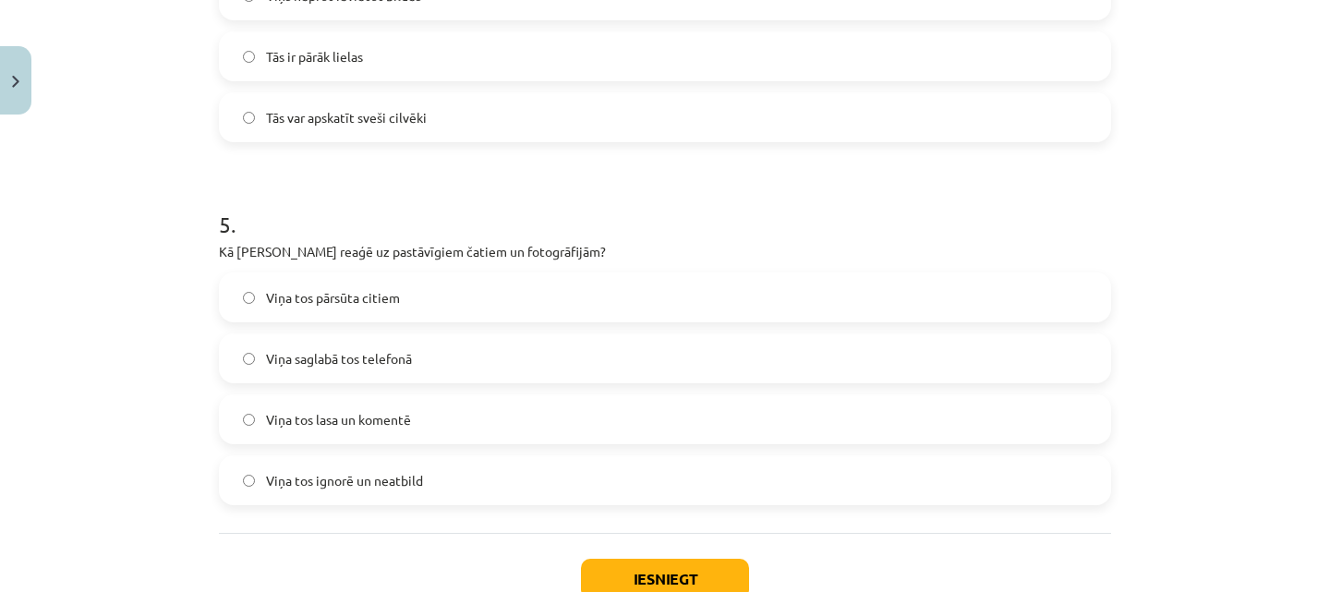
scroll to position [1641, 0]
click at [463, 475] on label "Viņa tos ignorē un neatbild" at bounding box center [665, 479] width 889 height 46
click at [551, 421] on label "Viņa tos lasa un komentē" at bounding box center [665, 418] width 889 height 46
click at [635, 564] on button "Iesniegt" at bounding box center [665, 578] width 168 height 41
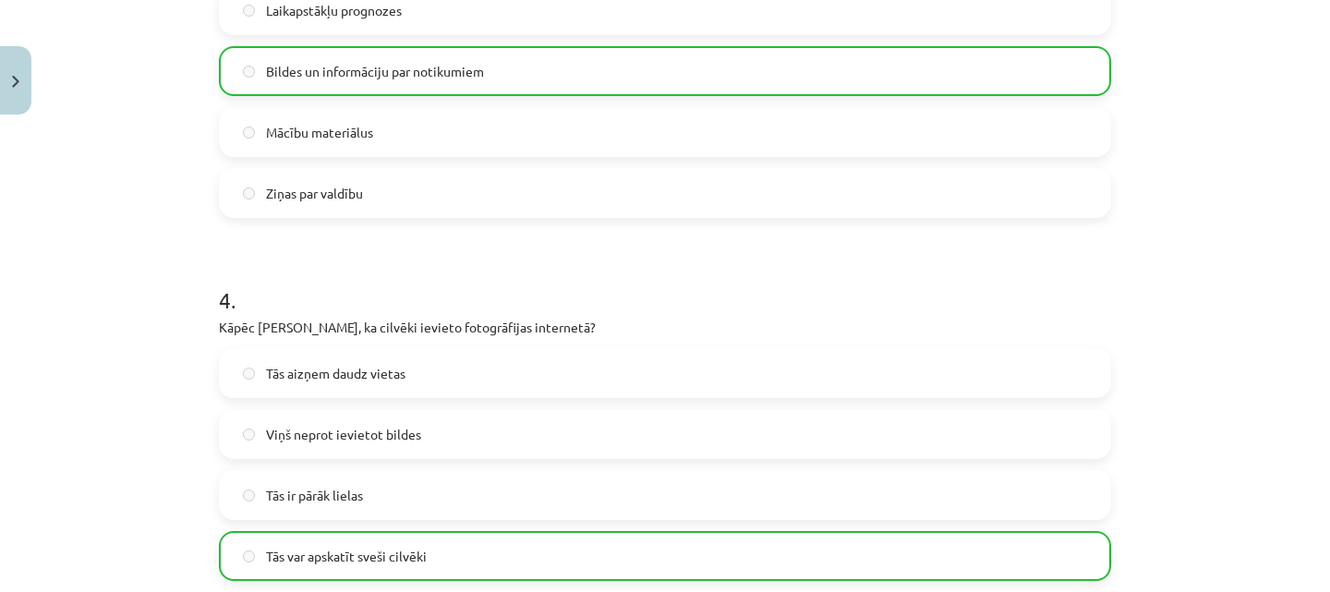
scroll to position [1826, 0]
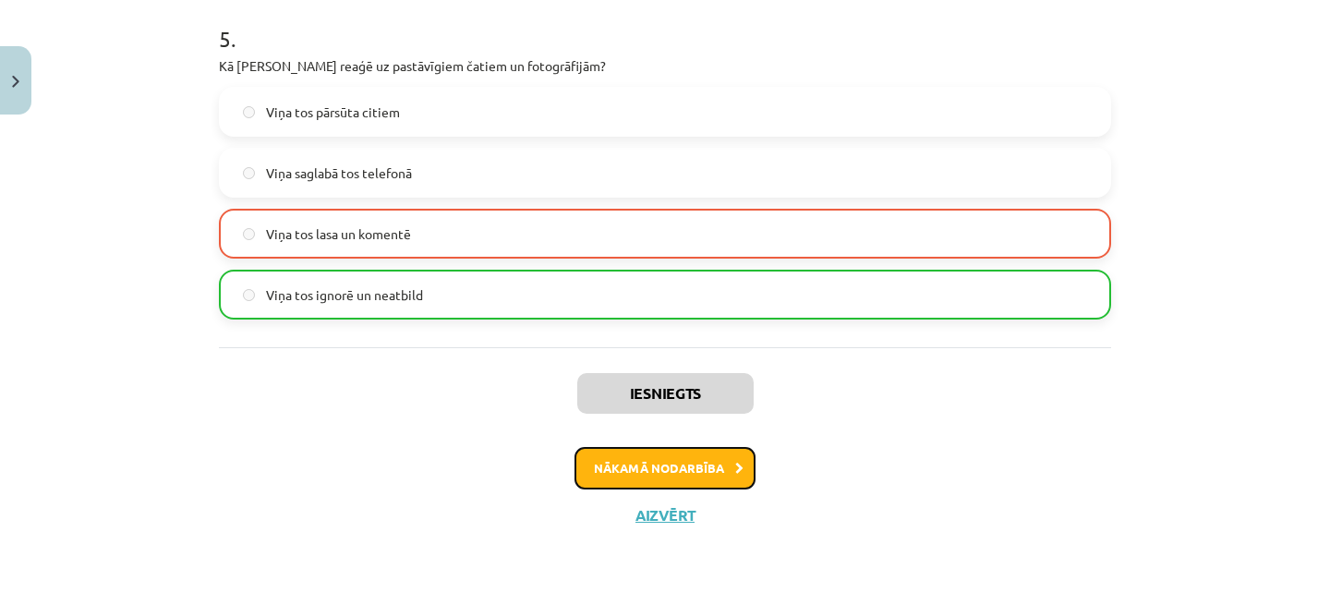
click at [672, 471] on button "Nākamā nodarbība" at bounding box center [665, 468] width 181 height 42
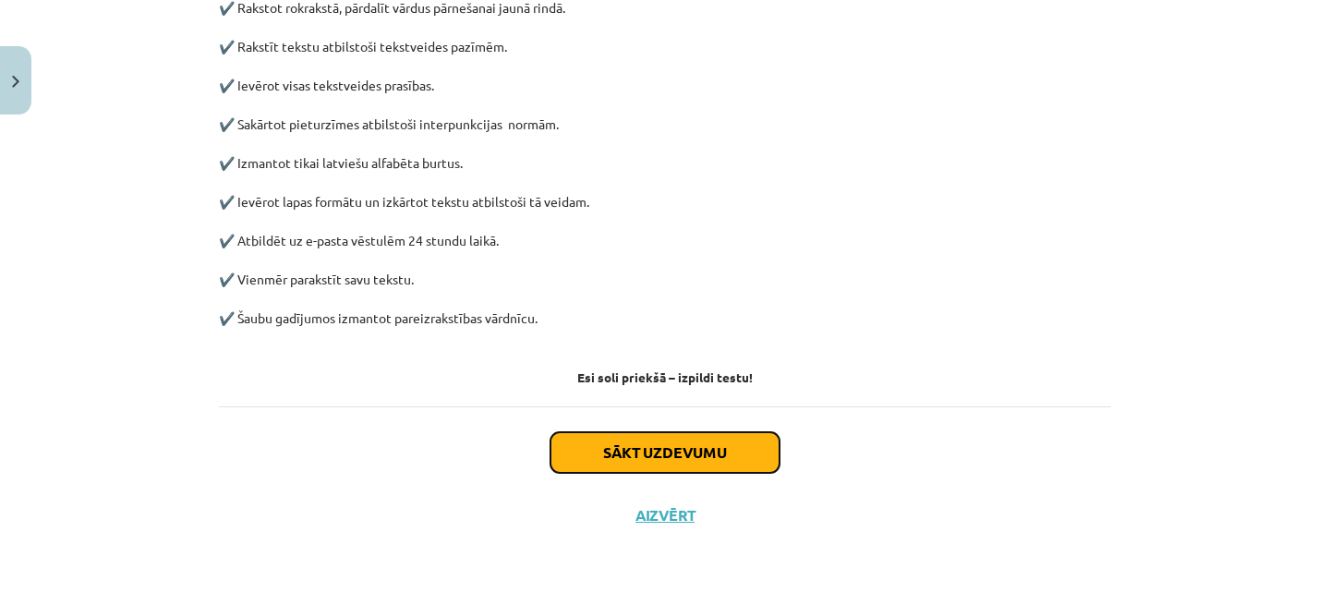
click at [673, 441] on button "Sākt uzdevumu" at bounding box center [665, 452] width 229 height 41
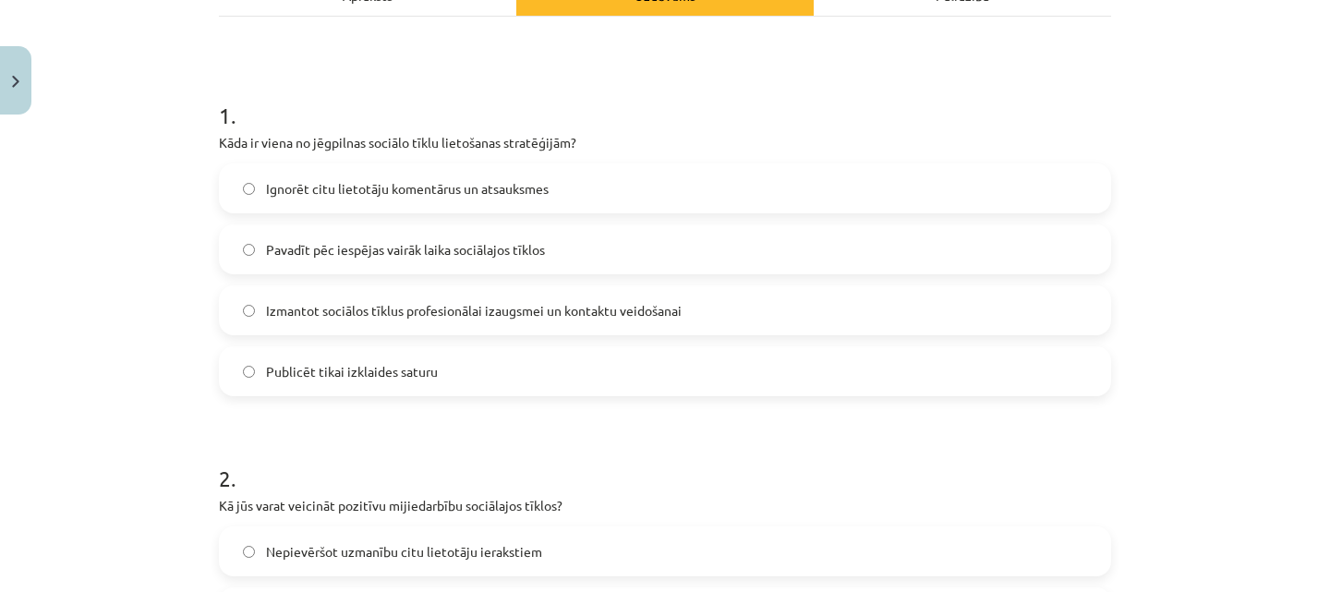
scroll to position [300, 0]
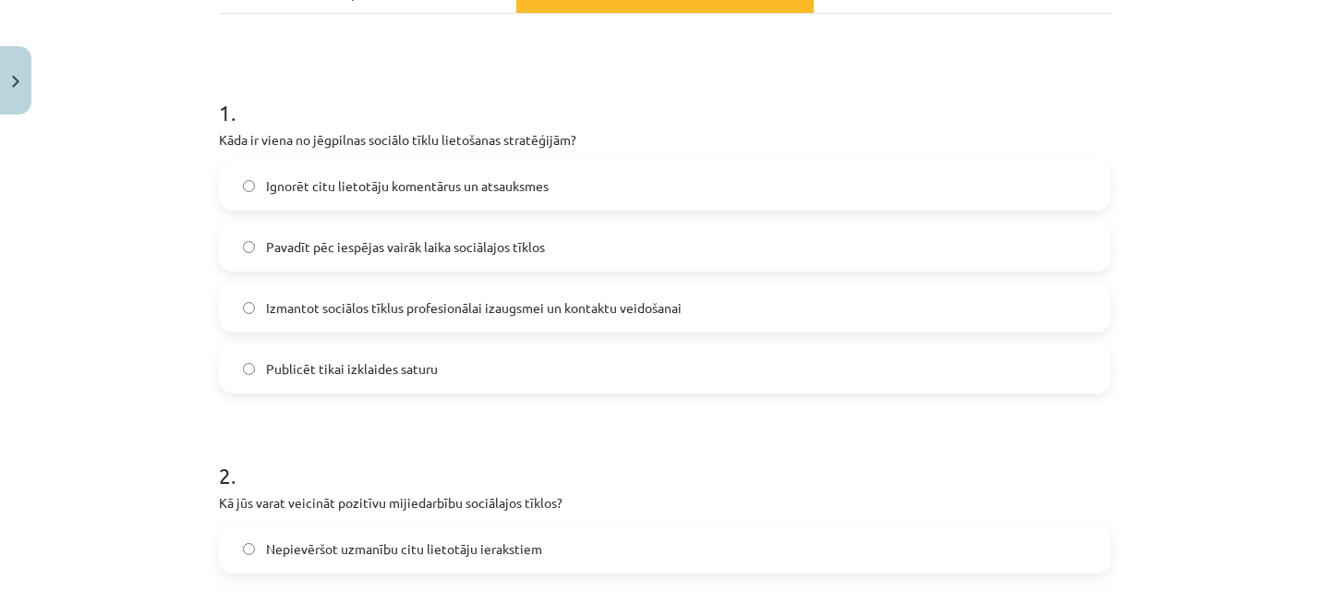
click at [668, 307] on span "Izmantot sociālos tīklus profesionālai izaugsmei un kontaktu veidošanai" at bounding box center [474, 307] width 416 height 19
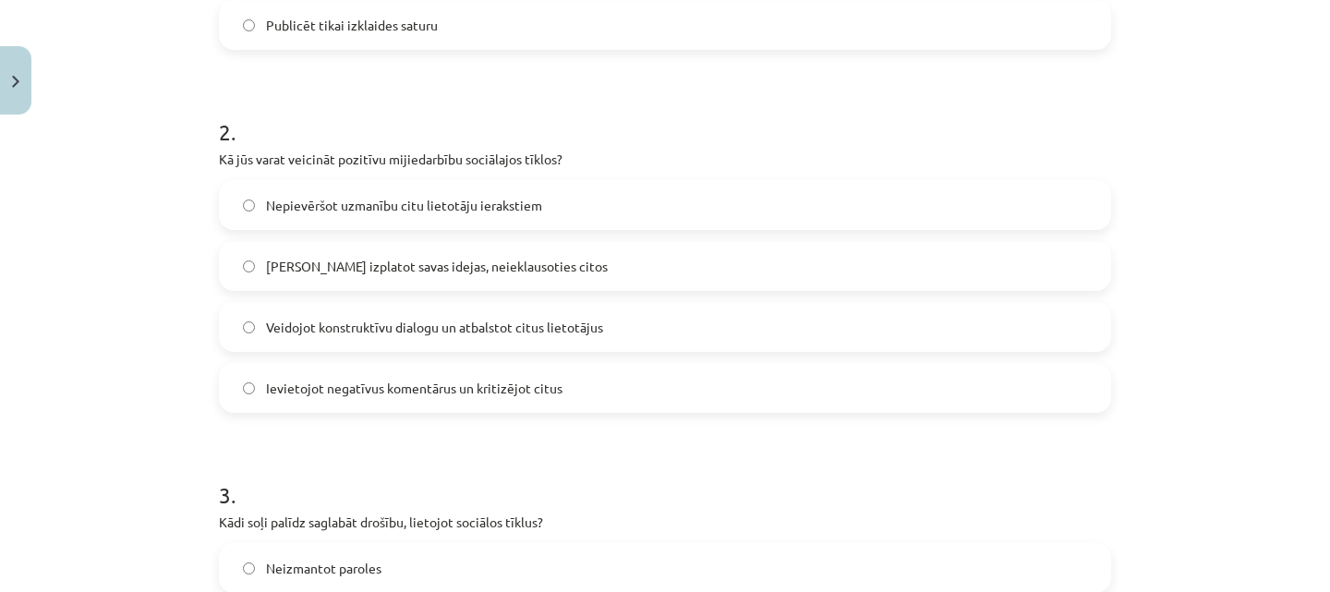
scroll to position [647, 0]
click at [651, 336] on label "Veidojot konstruktīvu dialogu un atbalstot citus lietotājus" at bounding box center [665, 324] width 889 height 46
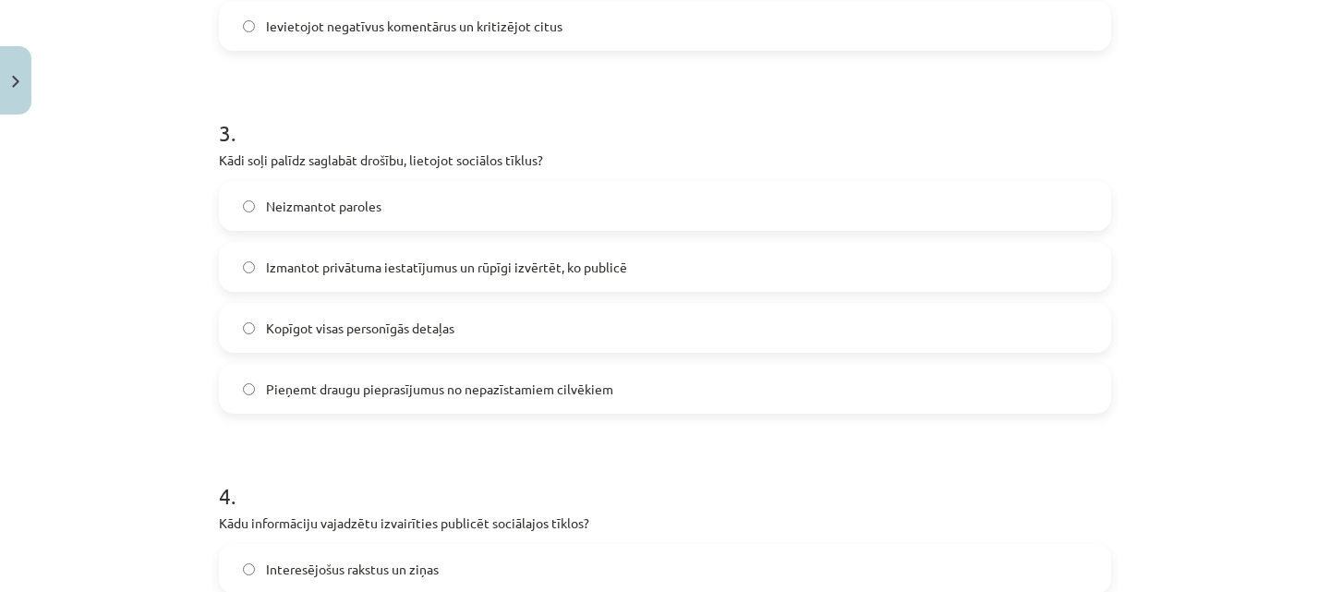
scroll to position [1007, 0]
click at [620, 272] on label "Izmantot privātuma iestatījumus un rūpīgi izvērtēt, ko publicē" at bounding box center [665, 266] width 889 height 46
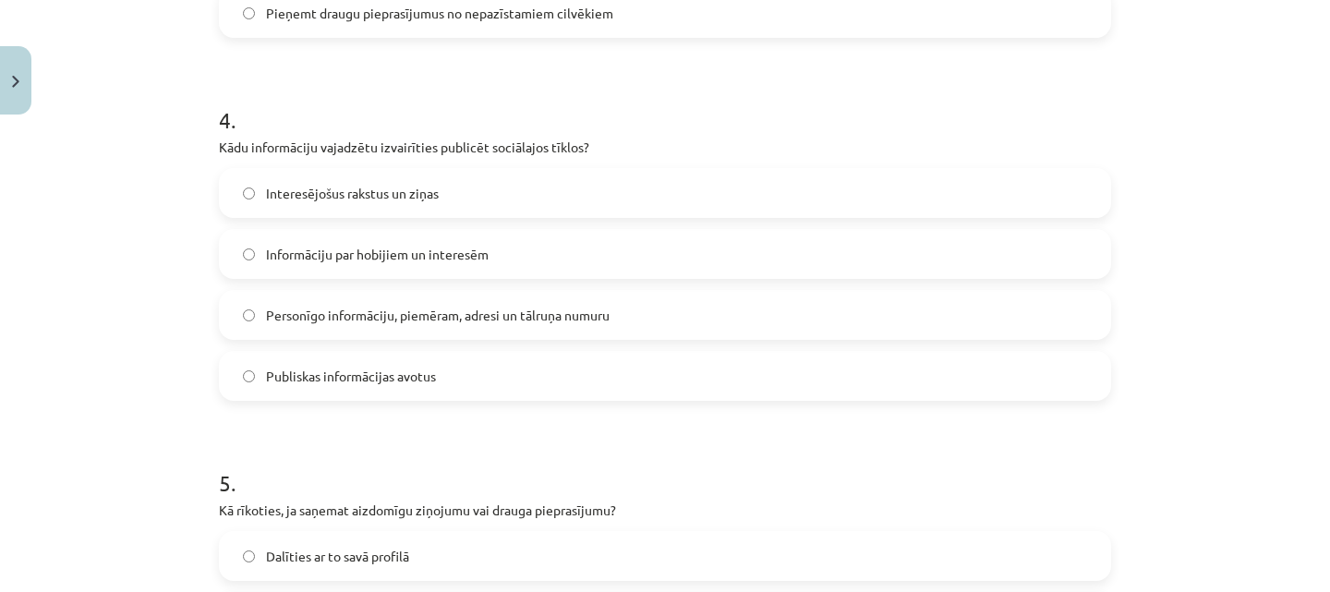
scroll to position [1382, 0]
click at [632, 321] on label "Personīgo informāciju, piemēram, adresi un tālruņa numuru" at bounding box center [665, 315] width 889 height 46
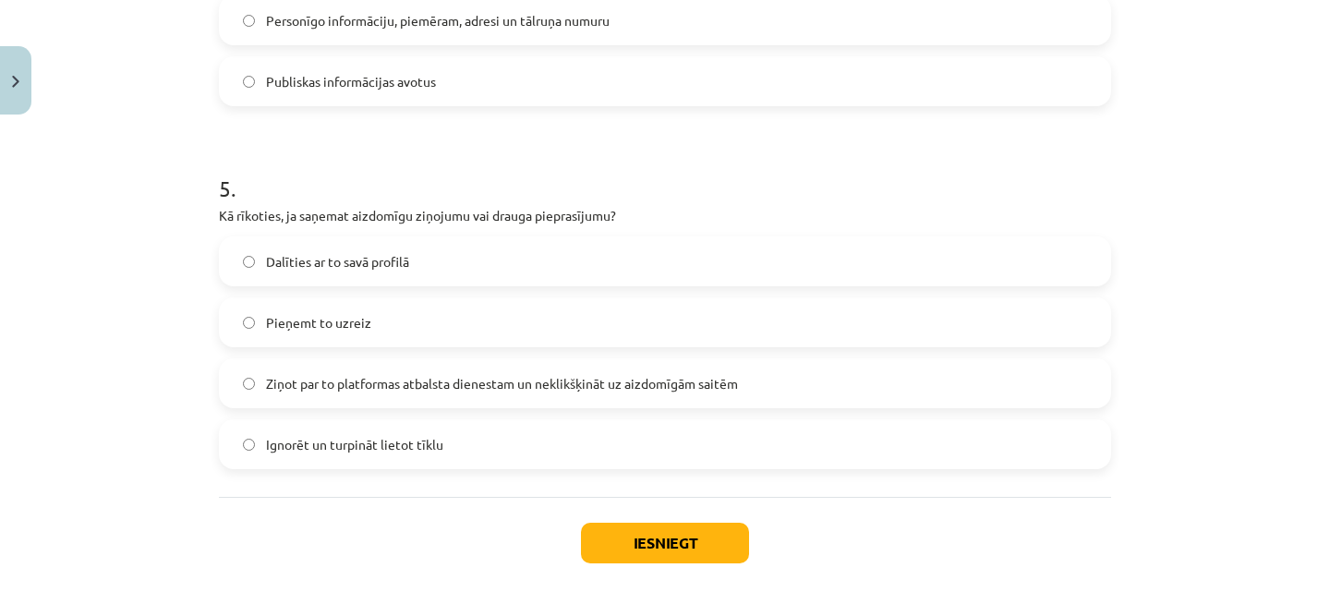
scroll to position [1679, 0]
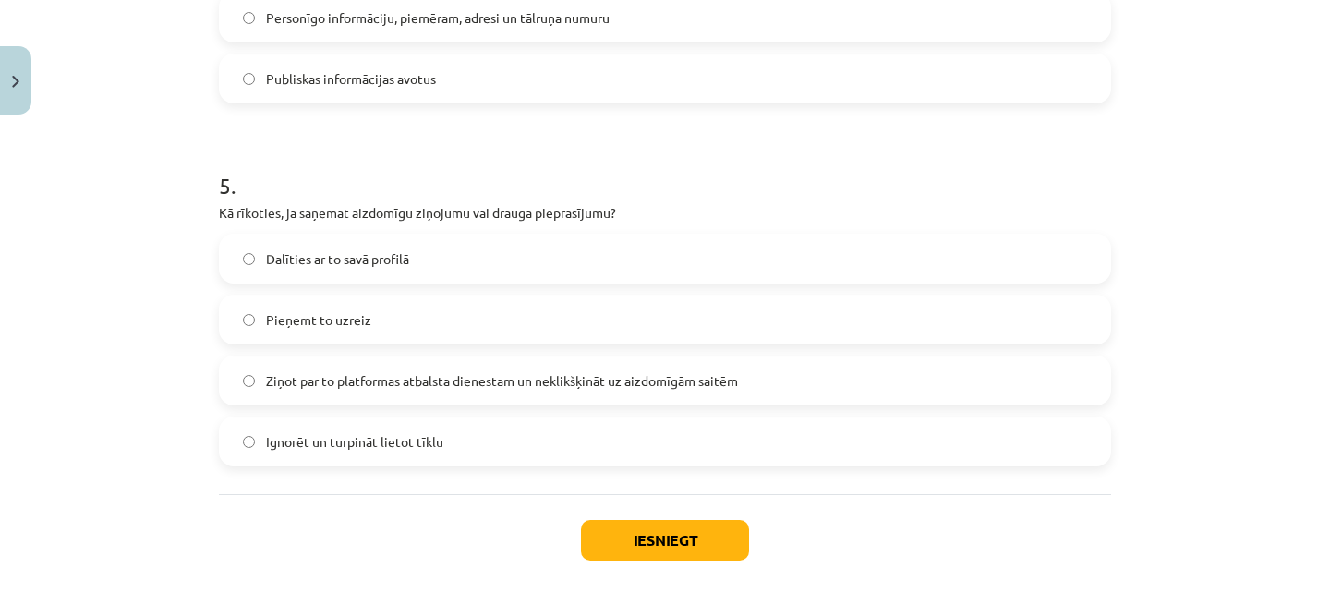
click at [531, 397] on label "Ziņot par to platformas atbalsta dienestam un neklikšķināt uz aizdomīgām saitēm" at bounding box center [665, 380] width 889 height 46
click at [650, 547] on button "Iesniegt" at bounding box center [665, 540] width 168 height 41
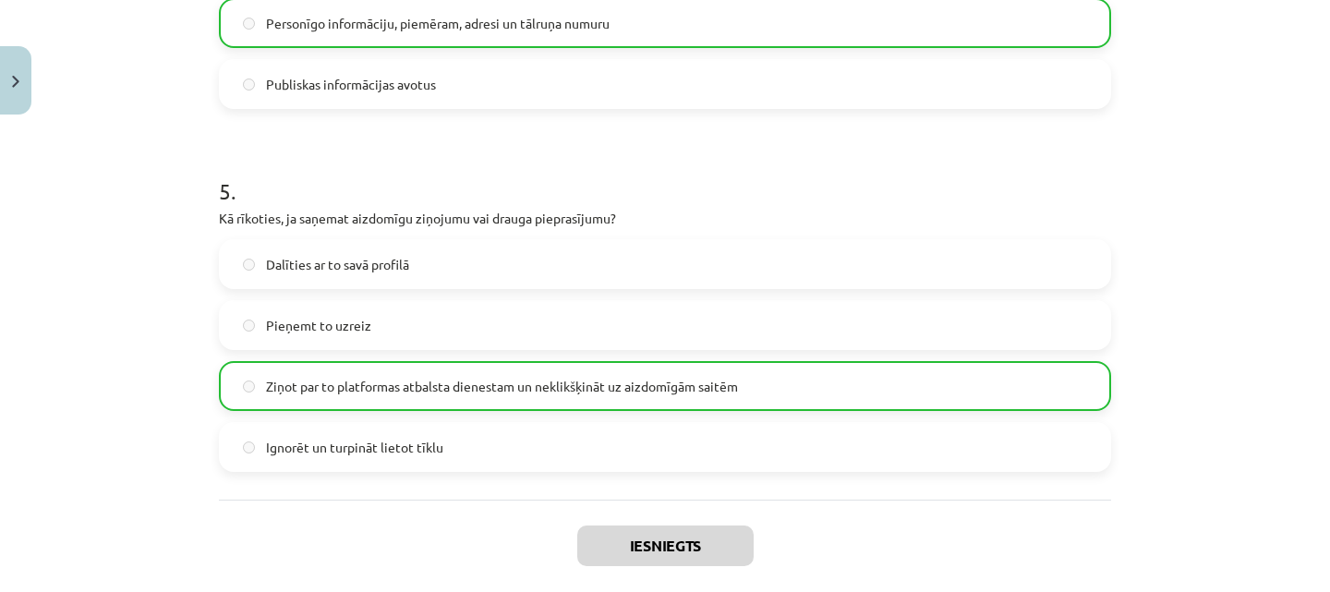
scroll to position [1826, 0]
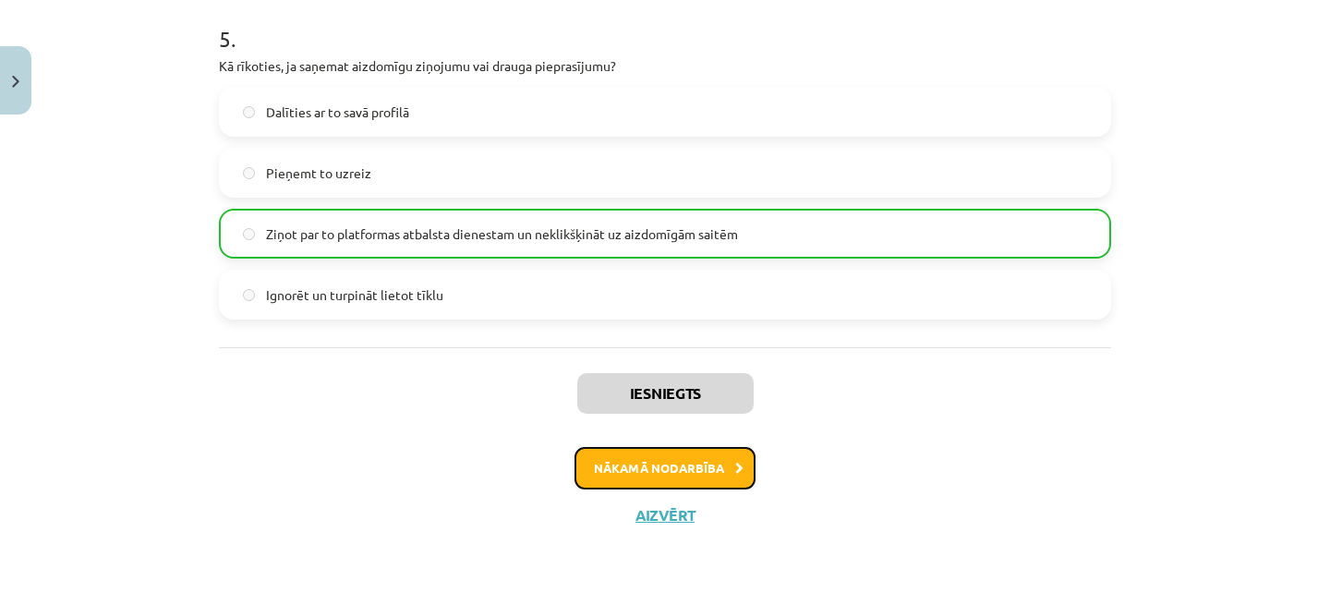
click at [678, 476] on button "Nākamā nodarbība" at bounding box center [665, 468] width 181 height 42
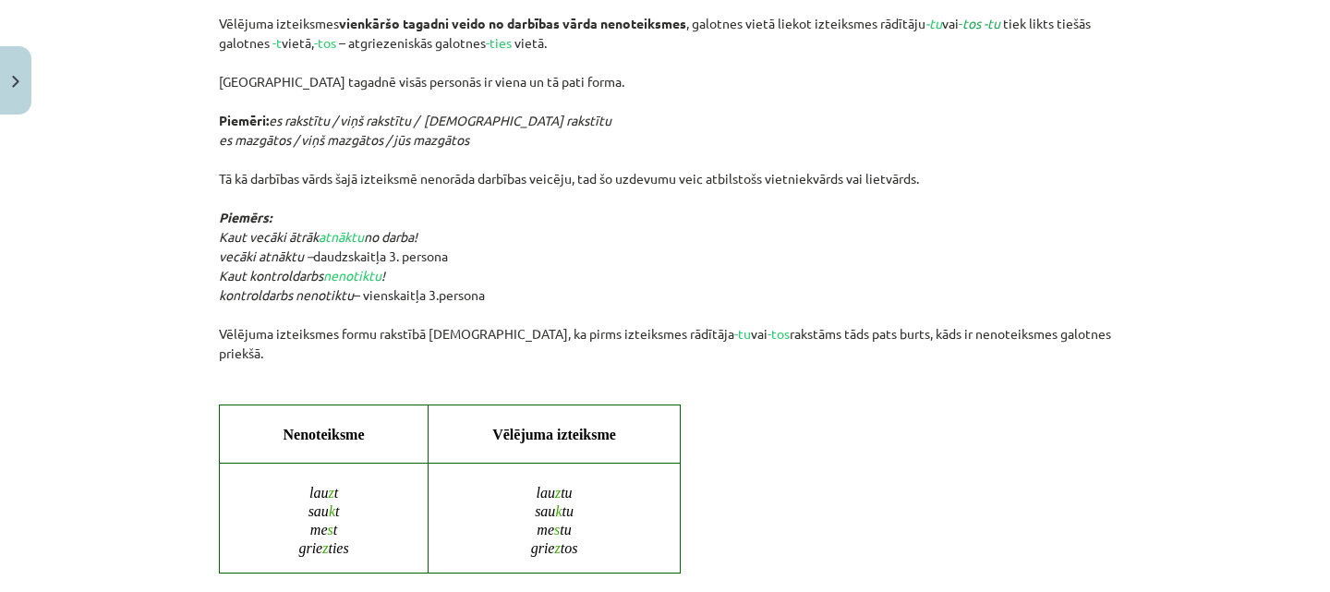
scroll to position [1280, 0]
